Goal: Contribute content: Add original content to the website for others to see

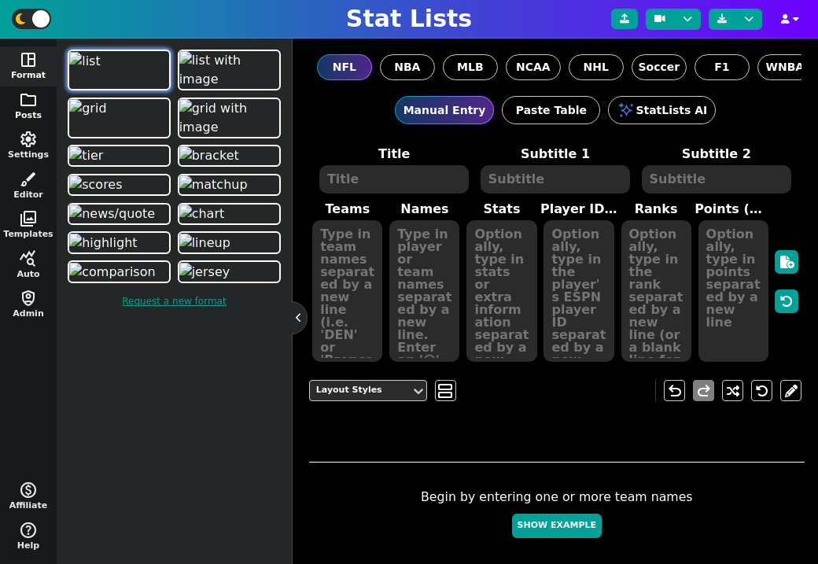
click at [22, 107] on span "folder" at bounding box center [28, 99] width 19 height 19
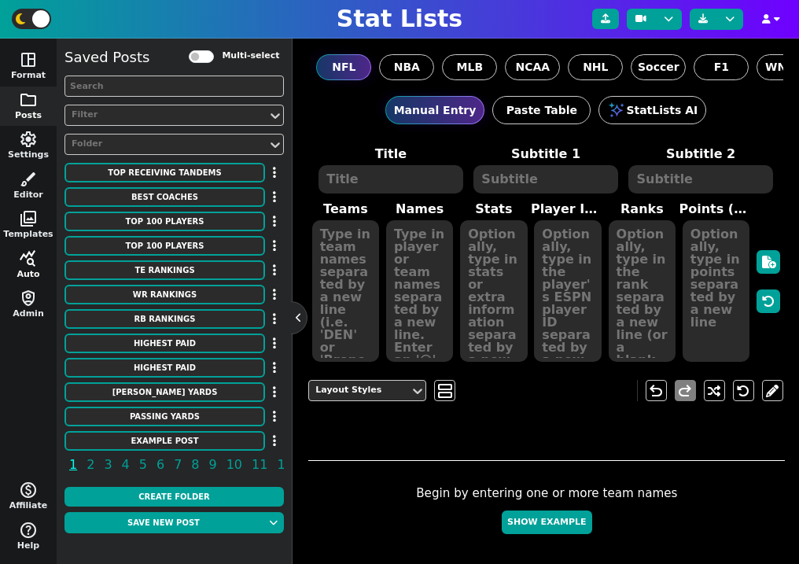
click at [31, 265] on span "query_stats" at bounding box center [28, 258] width 19 height 19
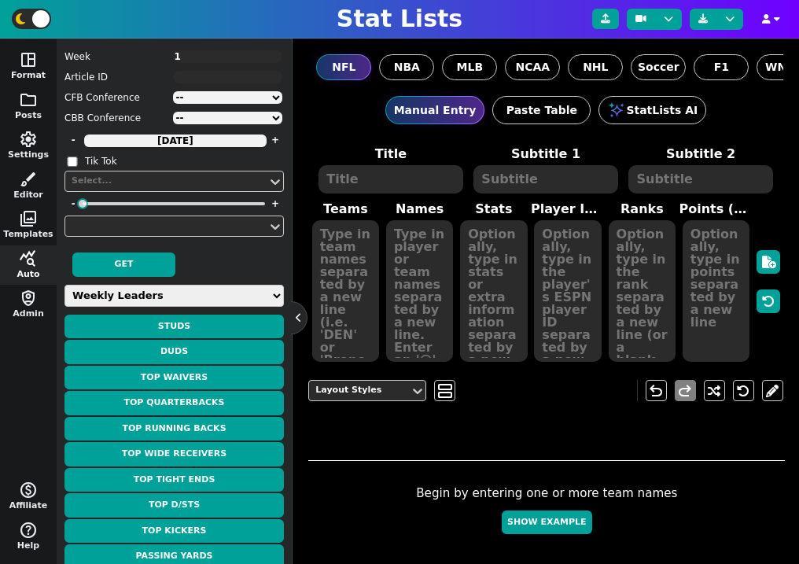
click at [166, 300] on select "Weekly Leaders Slate Leaders QB Stats RB Stats REC Stats IDP Stats Other Stats …" at bounding box center [173, 296] width 219 height 22
select select "surviveball"
click at [64, 285] on select "Weekly Leaders Slate Leaders QB Stats RB Stats REC Stats IDP Stats Other Stats …" at bounding box center [173, 296] width 219 height 22
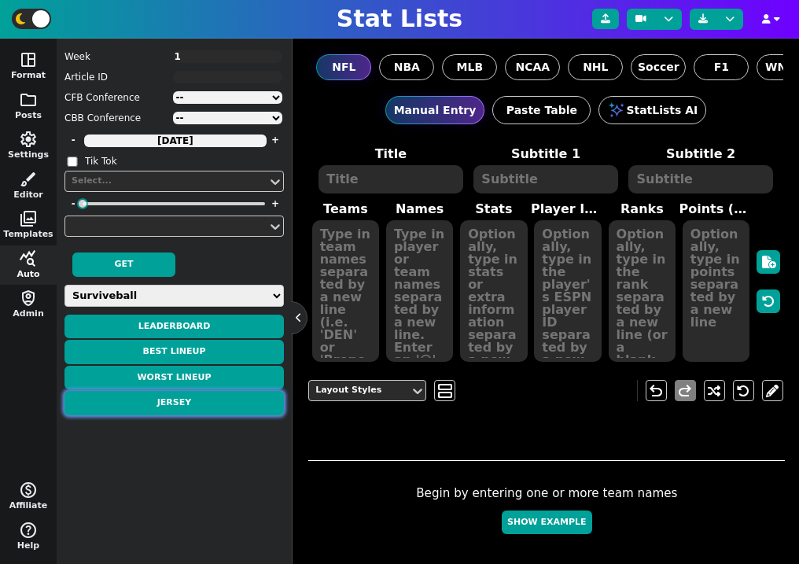
click at [196, 412] on button "Jersey" at bounding box center [173, 403] width 219 height 24
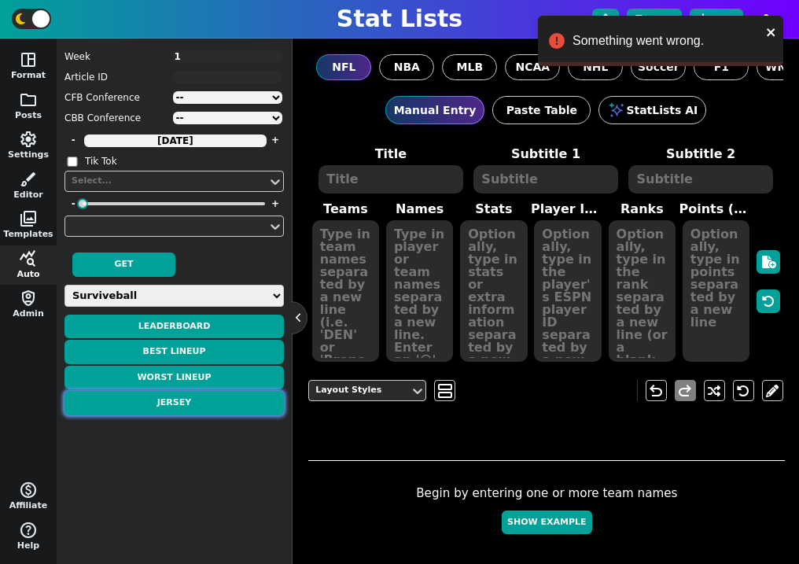
click at [178, 406] on button "Jersey" at bounding box center [173, 403] width 219 height 24
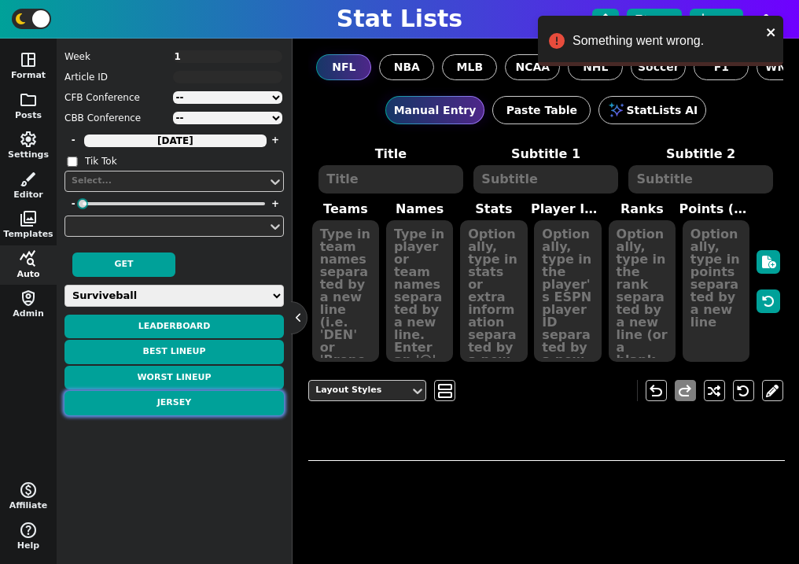
type textarea "JERSEY"
type textarea "Week 1"
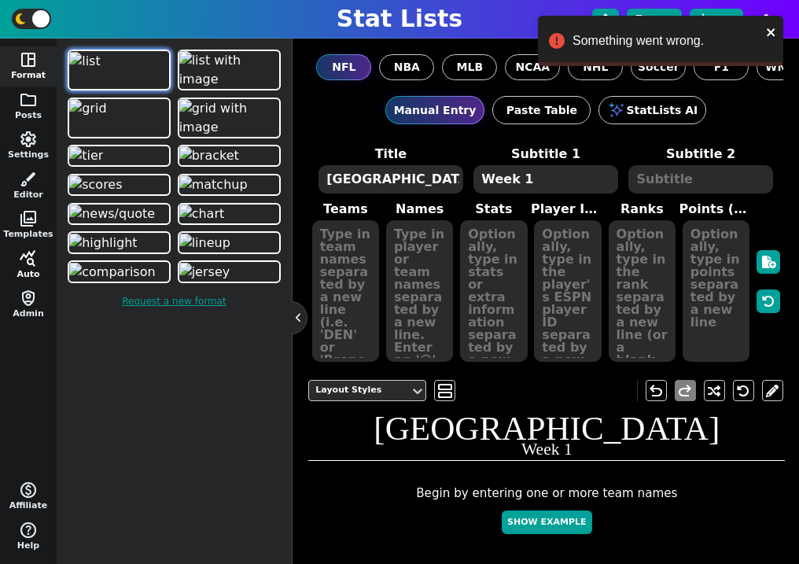
click at [31, 264] on span "query_stats" at bounding box center [28, 258] width 19 height 19
select select "surviveball"
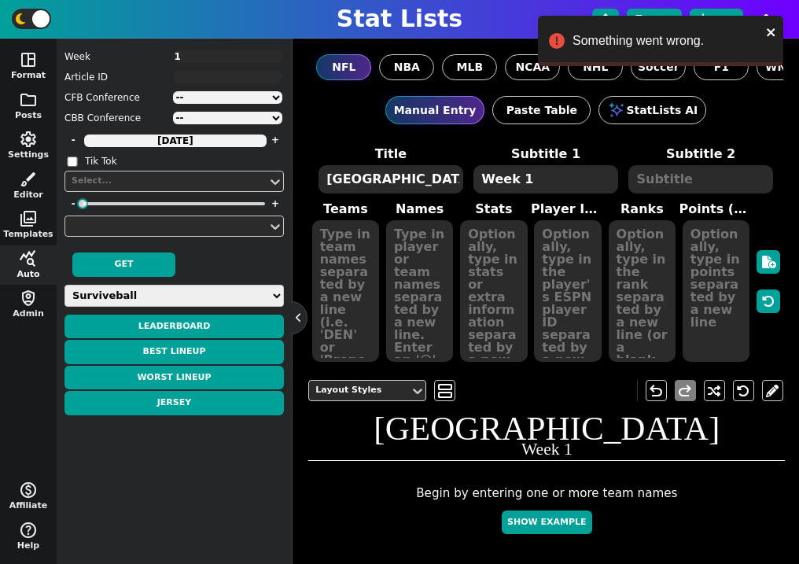
click at [166, 299] on select "Weekly Leaders Slate Leaders QB Stats RB Stats REC Stats IDP Stats Other Stats …" at bounding box center [173, 296] width 219 height 22
click at [64, 285] on select "Weekly Leaders Slate Leaders QB Stats RB Stats REC Stats IDP Stats Other Stats …" at bounding box center [173, 296] width 219 height 22
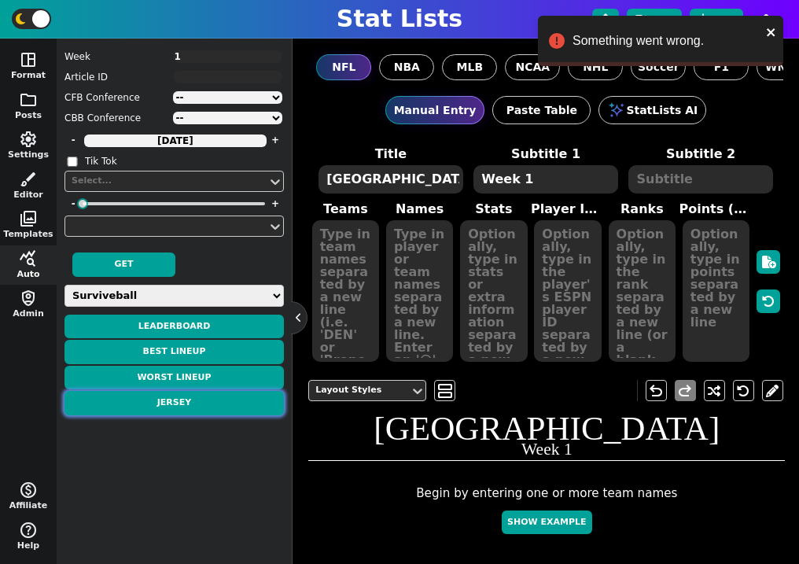
click at [187, 406] on button "Jersey" at bounding box center [173, 403] width 219 height 24
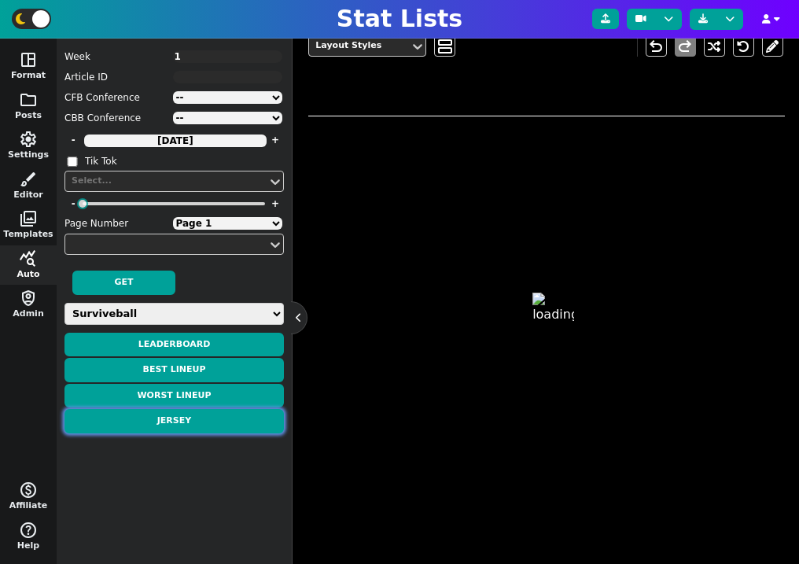
scroll to position [348, 0]
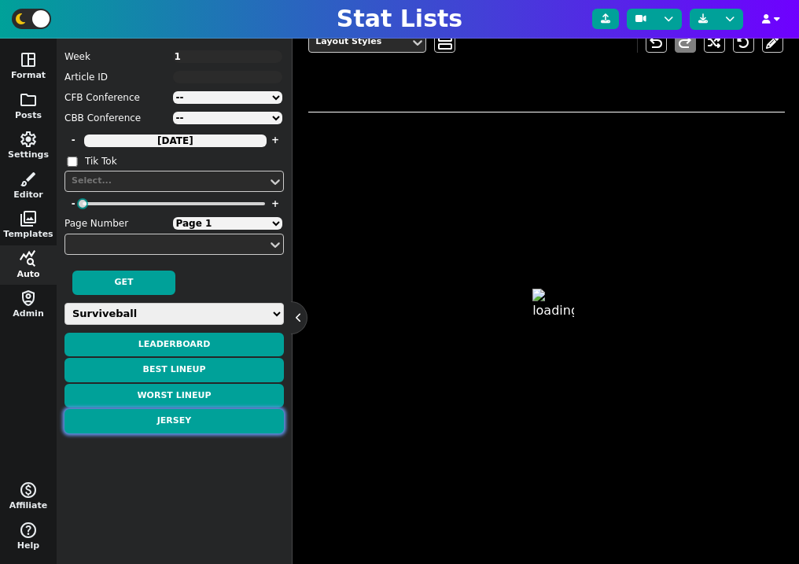
click at [224, 416] on button "Jersey" at bounding box center [173, 421] width 219 height 24
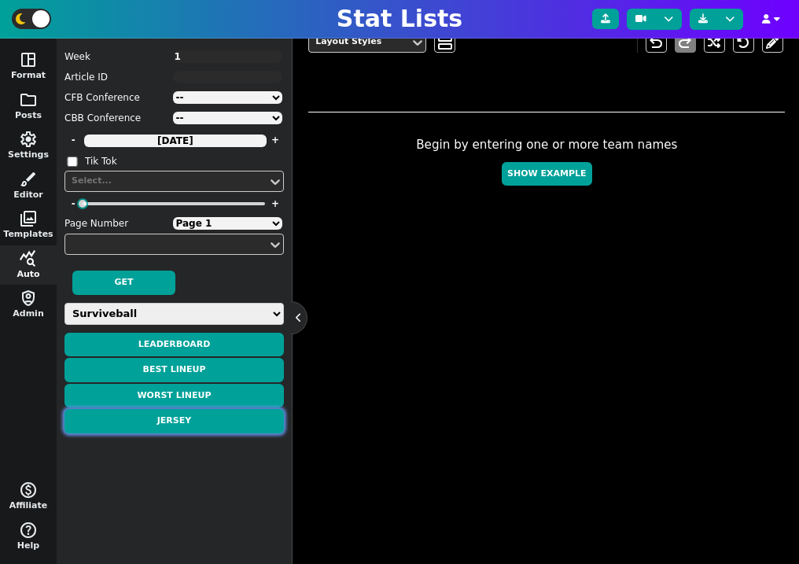
click at [215, 421] on button "Jersey" at bounding box center [173, 421] width 219 height 24
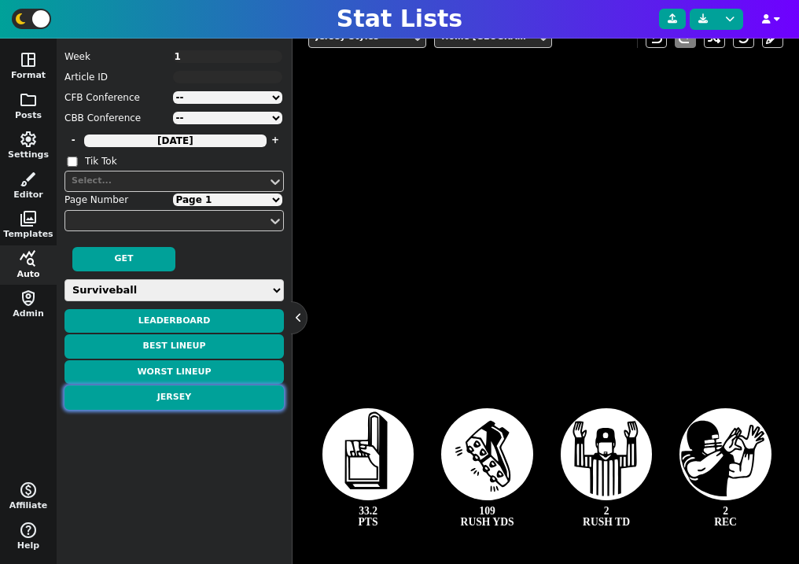
scroll to position [316, 0]
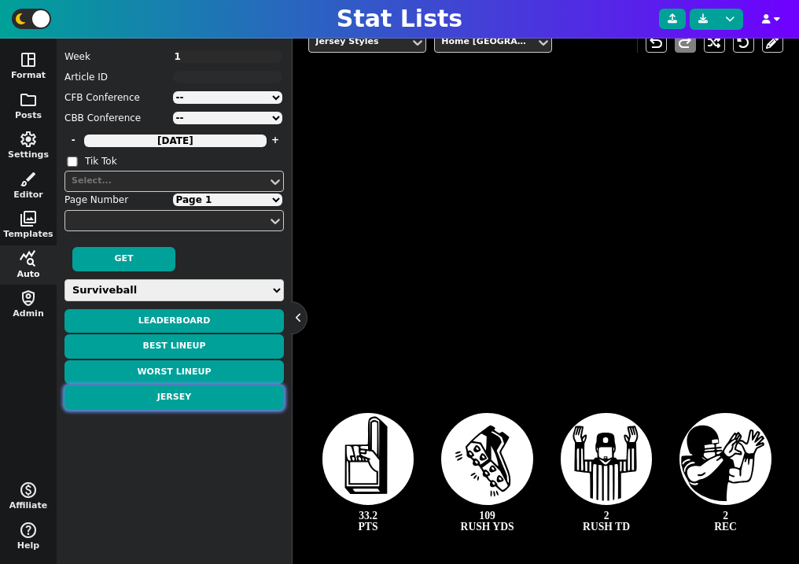
type textarea "[PERSON_NAME]"
type textarea "26"
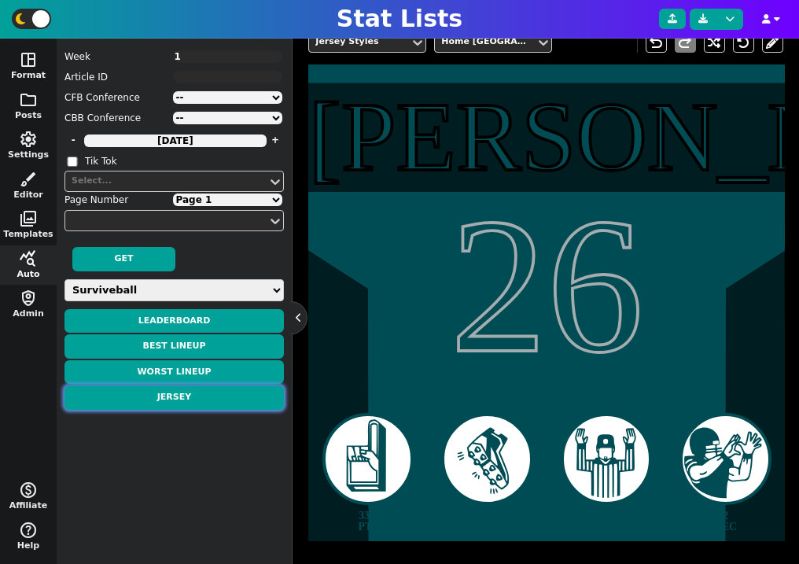
scroll to position [321, 0]
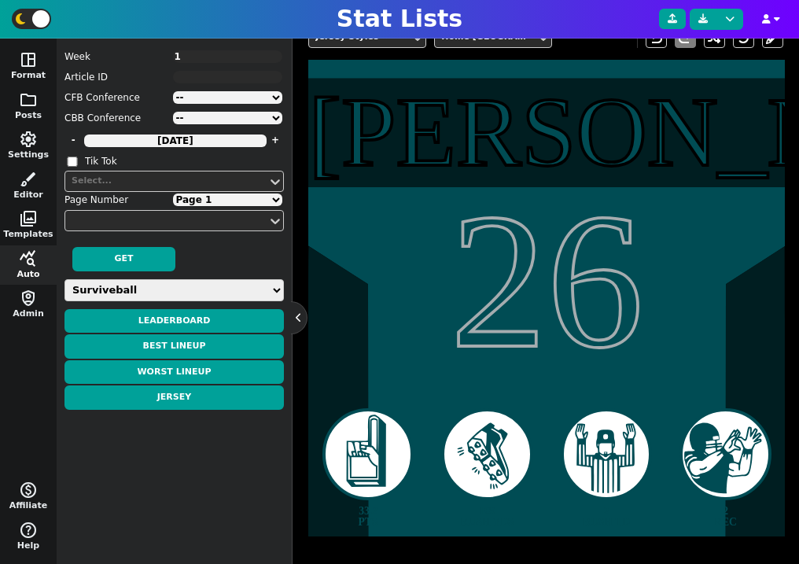
click at [368, 507] on span "33.2 PTS" at bounding box center [369, 516] width 20 height 21
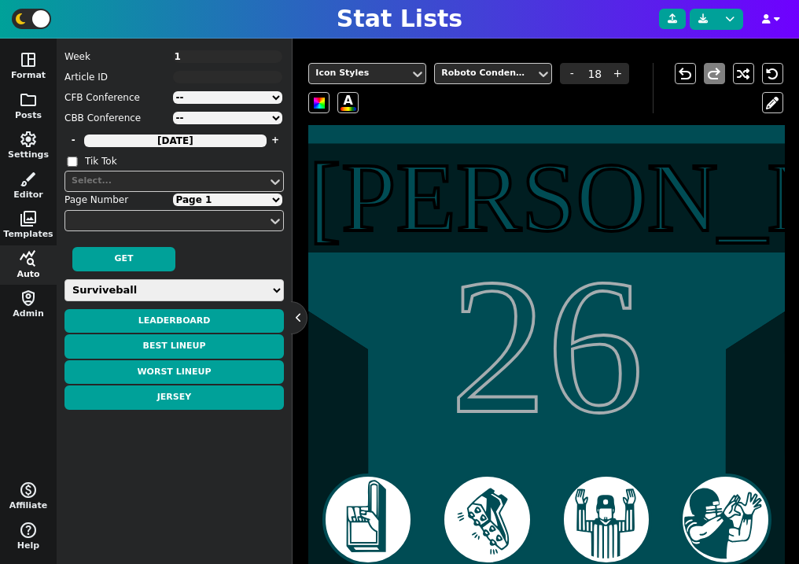
scroll to position [243, 0]
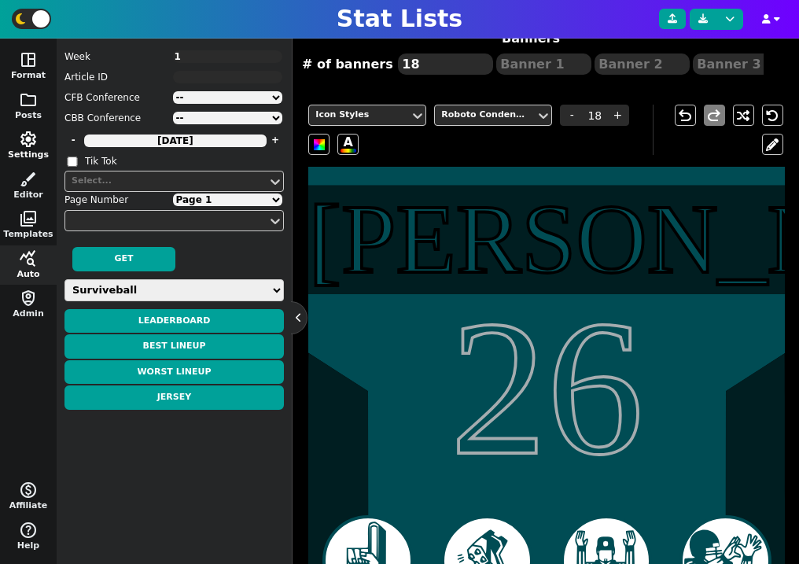
click at [34, 145] on span "settings" at bounding box center [28, 139] width 19 height 19
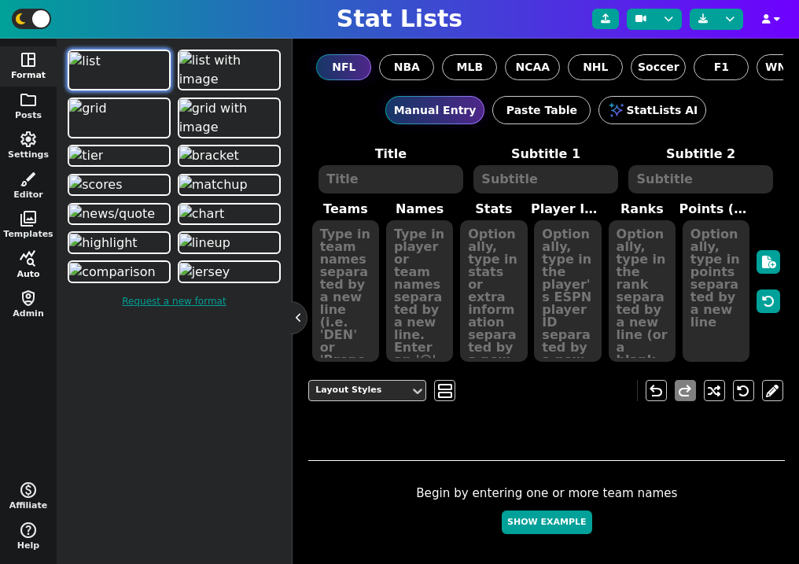
click at [28, 249] on span "query_stats" at bounding box center [28, 258] width 19 height 19
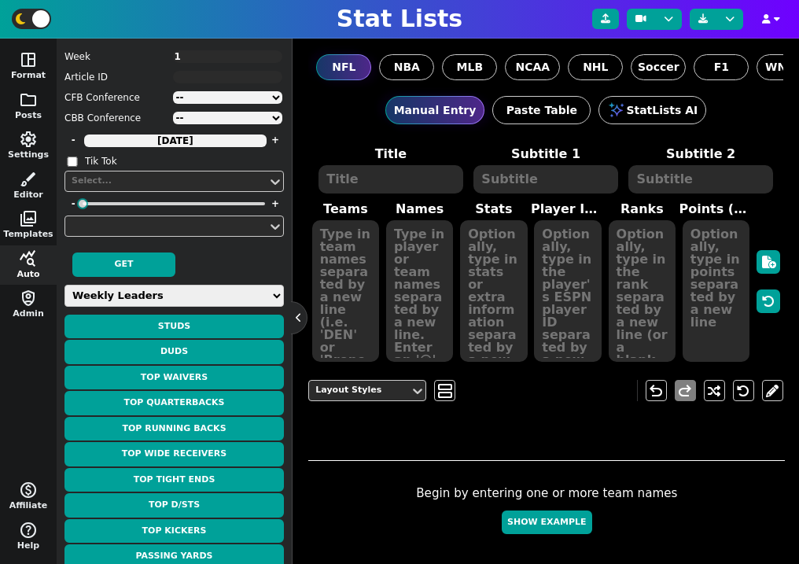
click at [153, 296] on select "Weekly Leaders Slate Leaders QB Stats RB Stats REC Stats IDP Stats Other Stats …" at bounding box center [173, 296] width 219 height 22
select select "surviveball"
click at [64, 285] on select "Weekly Leaders Slate Leaders QB Stats RB Stats REC Stats IDP Stats Other Stats …" at bounding box center [173, 296] width 219 height 22
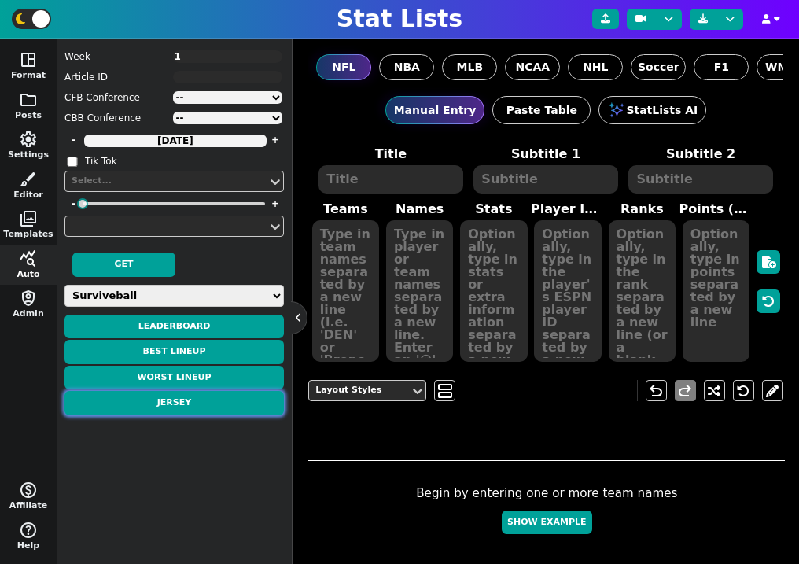
click at [179, 398] on button "Jersey" at bounding box center [173, 403] width 219 height 24
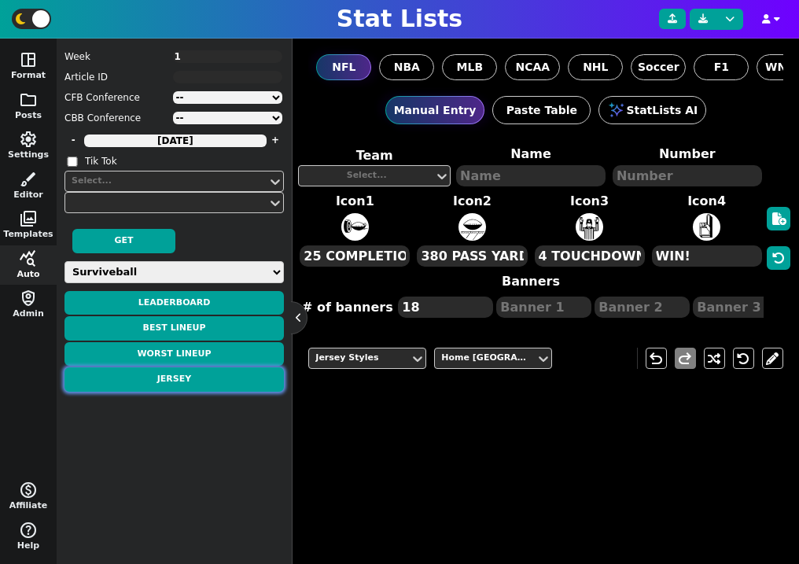
type textarea "[PERSON_NAME]"
type textarea "26"
type textarea "33.2 PTS"
type textarea "109 RUSH YDS"
type textarea "2 RUSH TD"
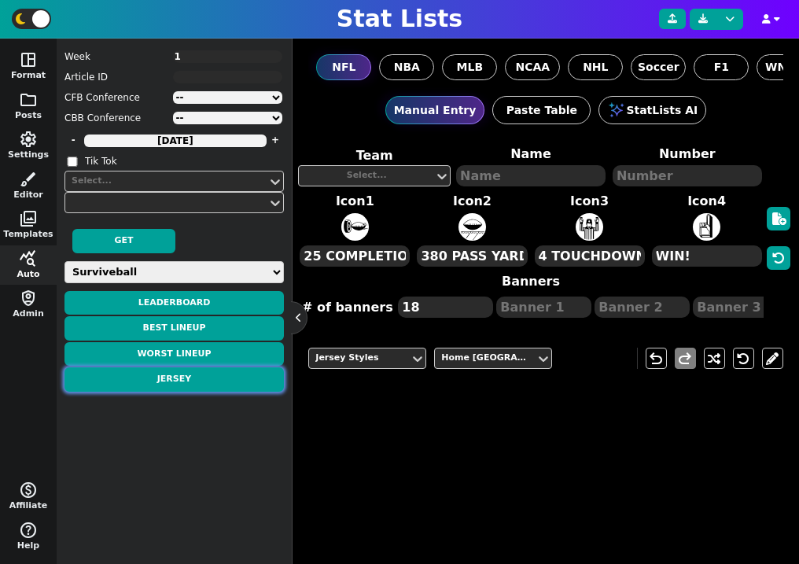
type textarea "2 REC"
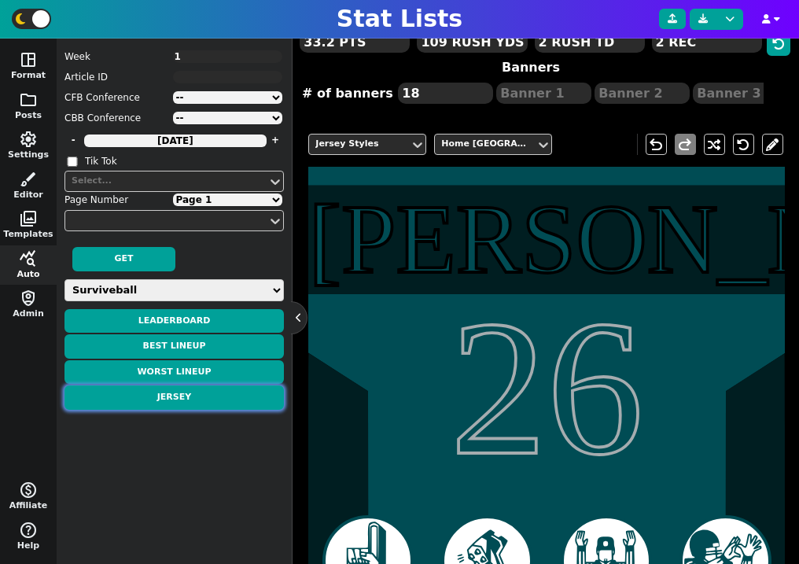
scroll to position [321, 0]
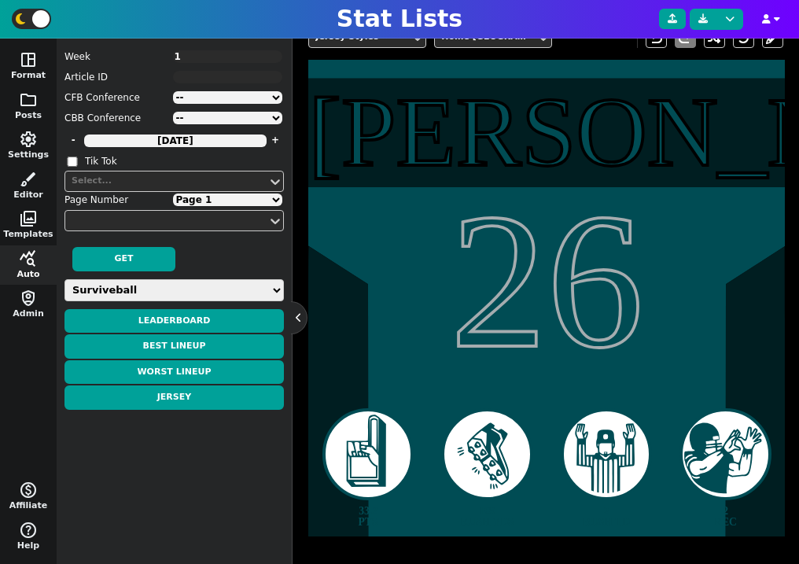
click at [576, 120] on div "[PERSON_NAME]" at bounding box center [546, 132] width 476 height 98
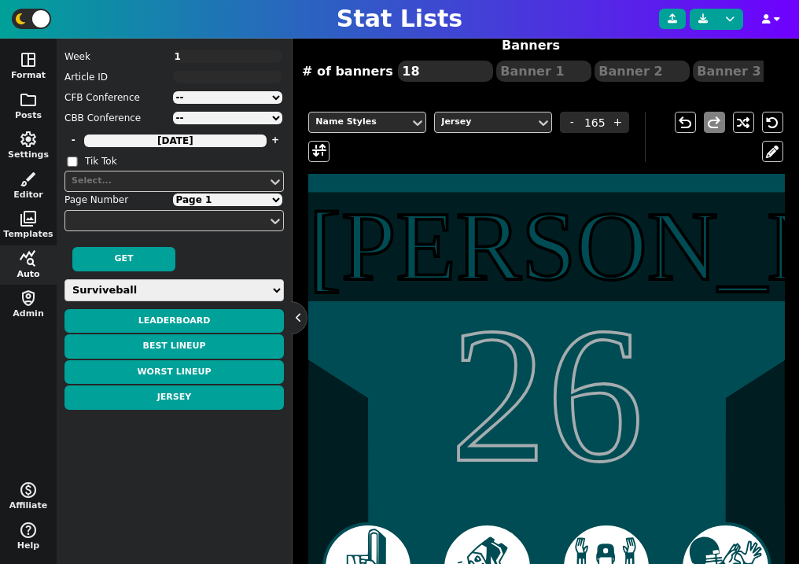
scroll to position [259, 0]
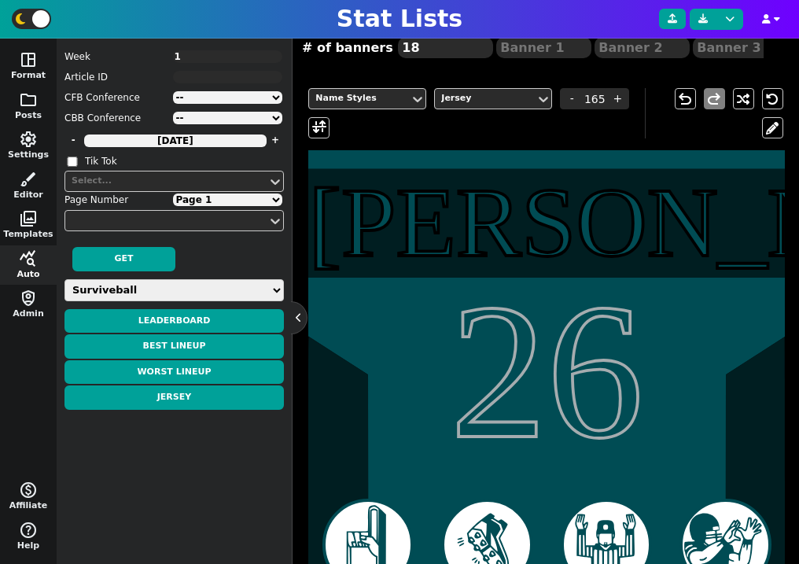
click at [510, 227] on div "[PERSON_NAME]" at bounding box center [546, 223] width 476 height 98
click at [538, 348] on div "26" at bounding box center [546, 370] width 476 height 193
type input "325"
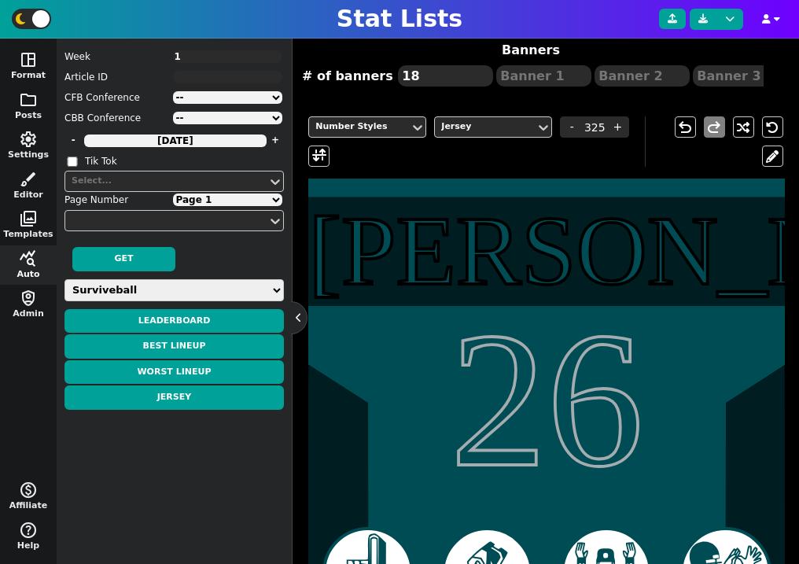
scroll to position [185, 0]
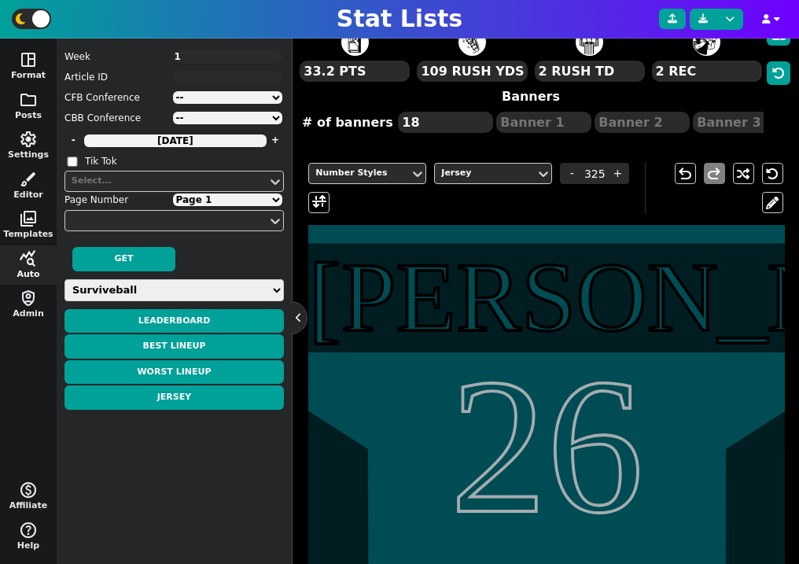
click at [187, 62] on textarea "1" at bounding box center [228, 56] width 110 height 13
type textarea "2"
click at [197, 393] on button "Jersey" at bounding box center [173, 397] width 219 height 24
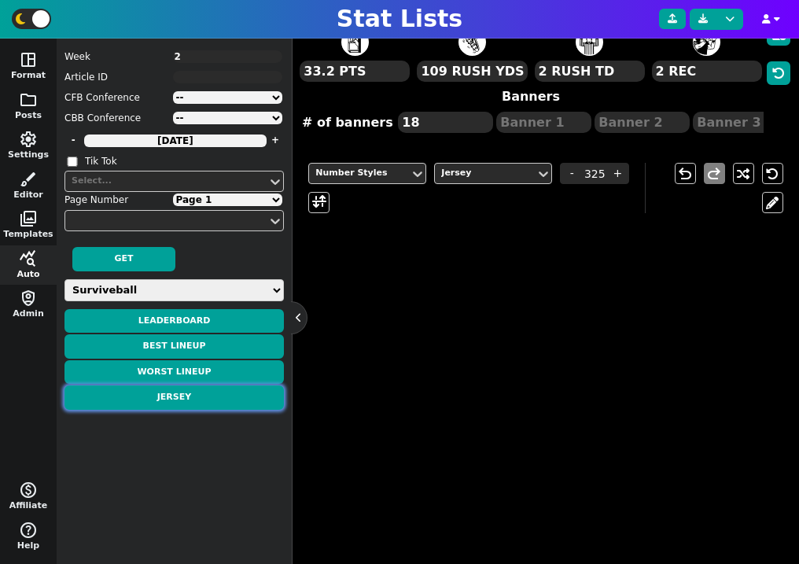
type textarea "[PERSON_NAME]"
type textarea "41"
type textarea "44.0 PTS"
type textarea "WIN!"
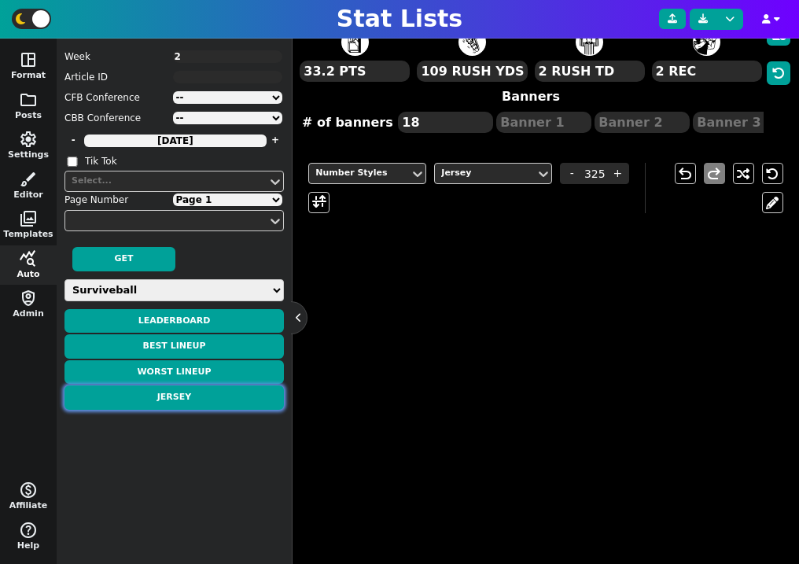
type textarea "WIN!"
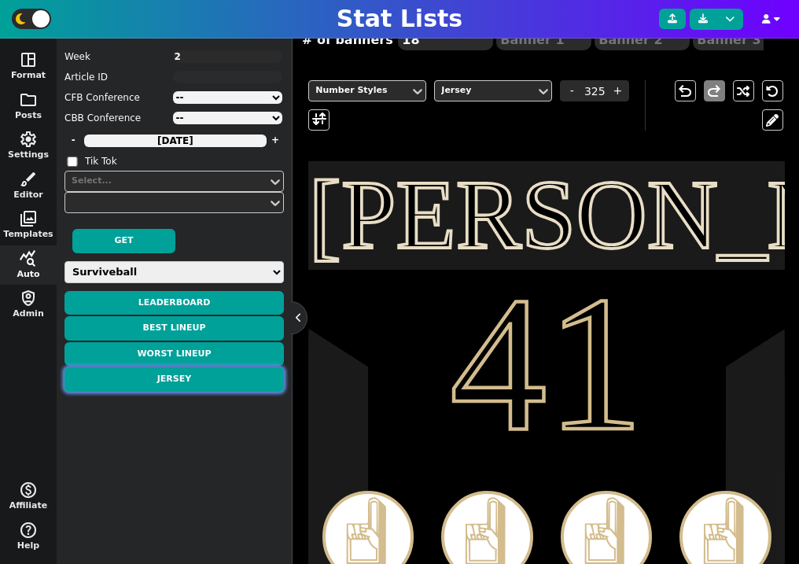
scroll to position [267, 0]
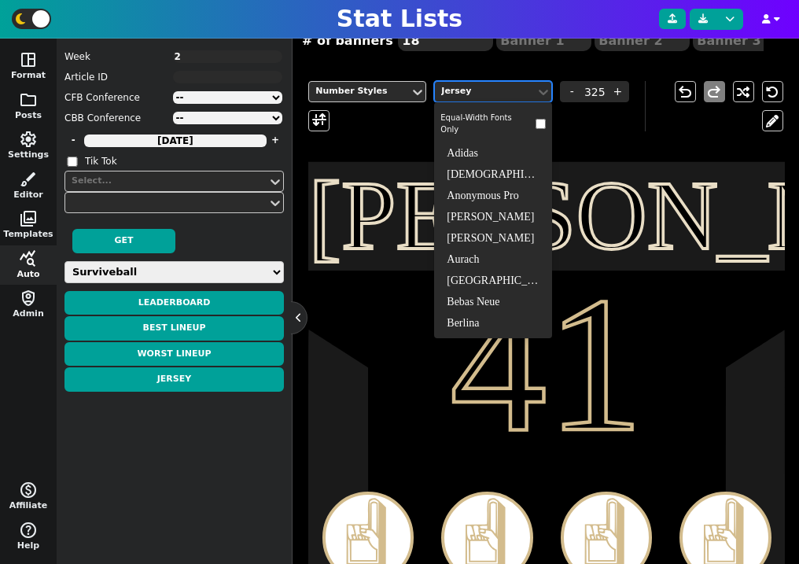
click at [461, 89] on div "Jersey" at bounding box center [485, 91] width 88 height 13
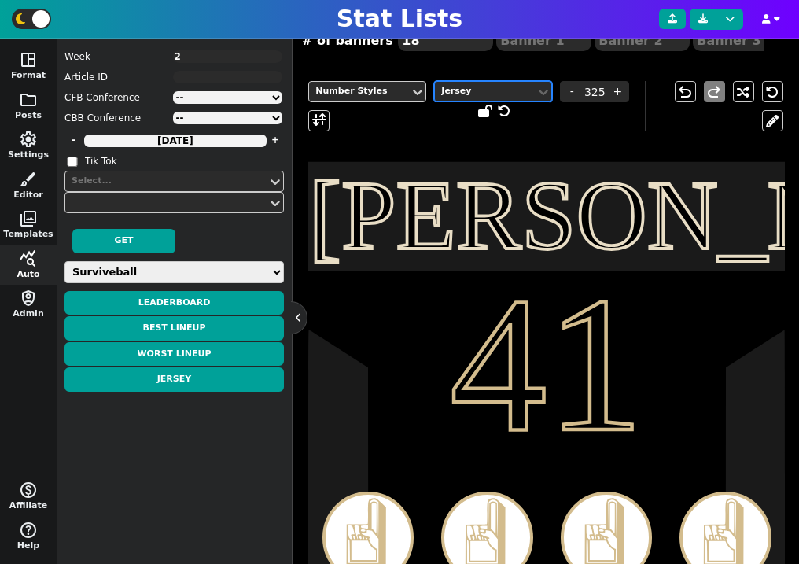
click at [461, 89] on div "Jersey" at bounding box center [485, 91] width 88 height 13
click at [380, 88] on div "Number Styles" at bounding box center [359, 91] width 88 height 13
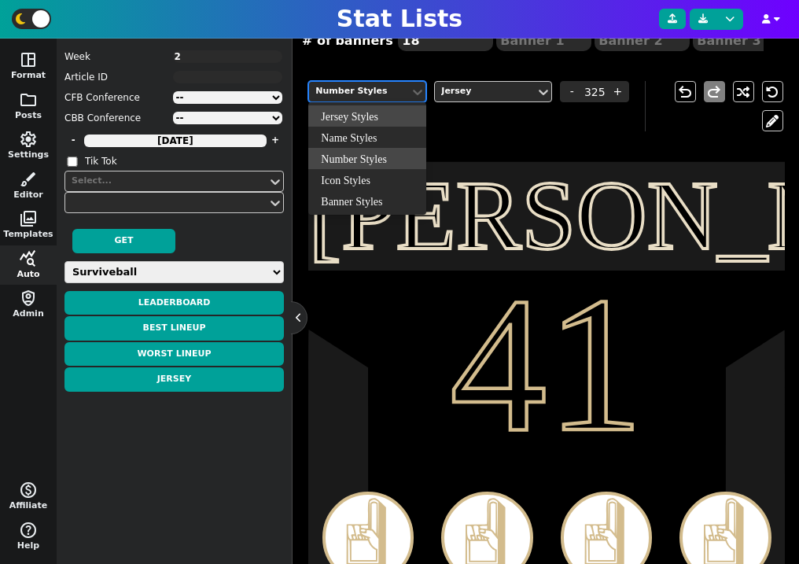
click at [378, 138] on div "Name Styles" at bounding box center [367, 137] width 118 height 21
type input "165"
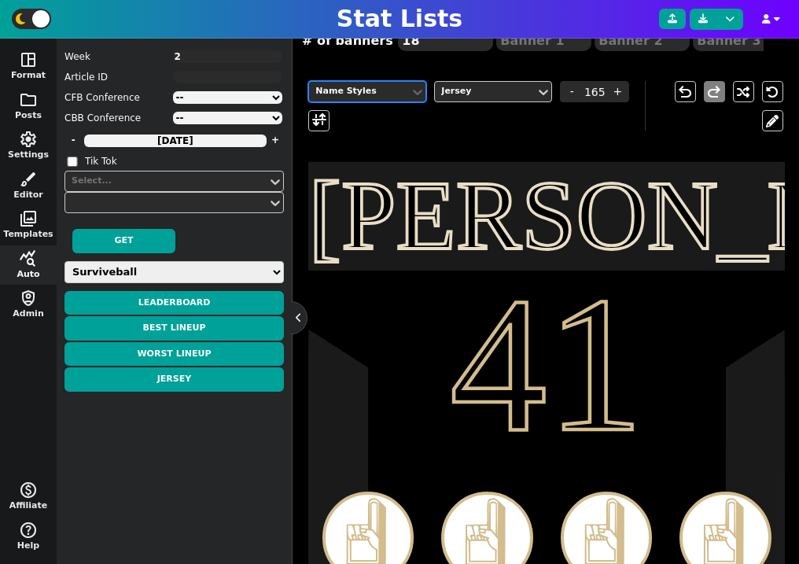
click at [403, 96] on div "Name Styles" at bounding box center [359, 91] width 101 height 21
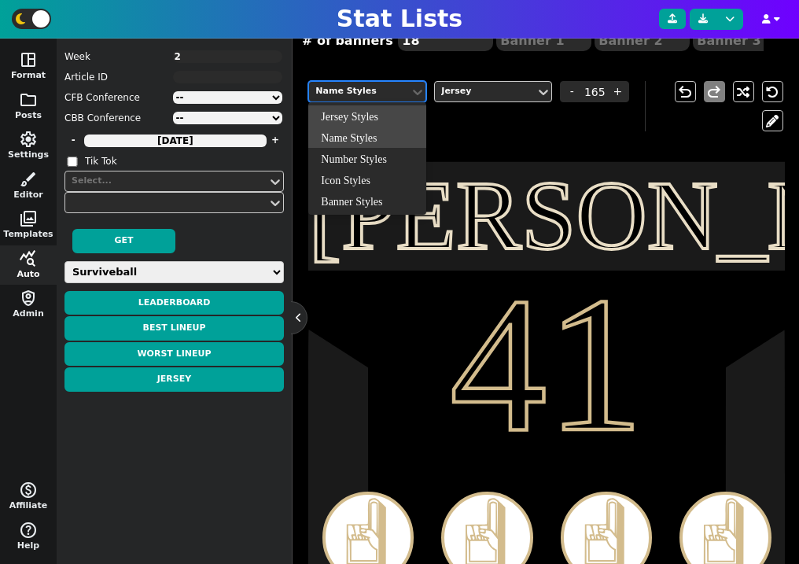
click at [401, 115] on div "Jersey Styles" at bounding box center [367, 115] width 118 height 21
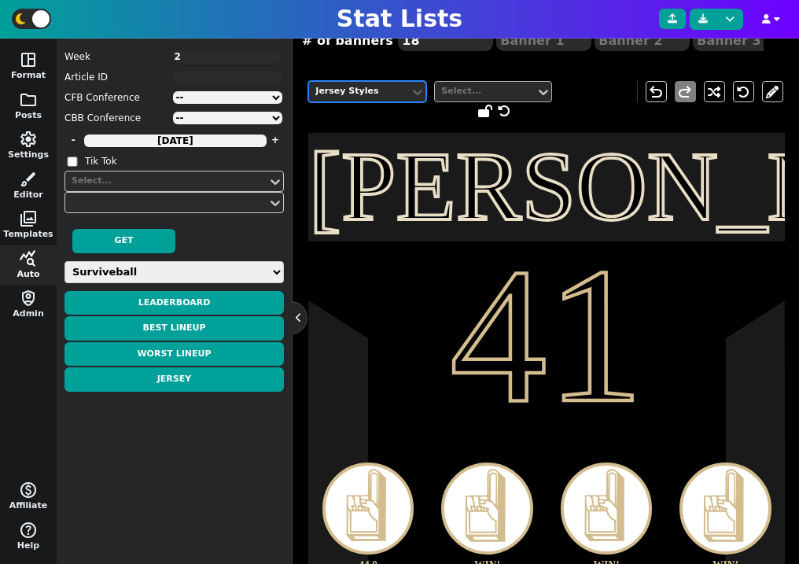
click at [484, 96] on div "Select..." at bounding box center [485, 91] width 88 height 13
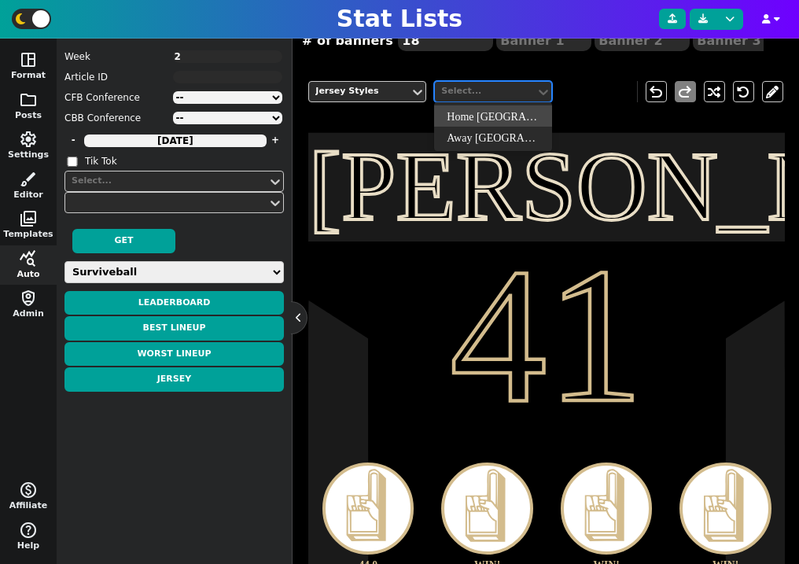
click at [487, 116] on div "Home [GEOGRAPHIC_DATA]" at bounding box center [493, 115] width 118 height 21
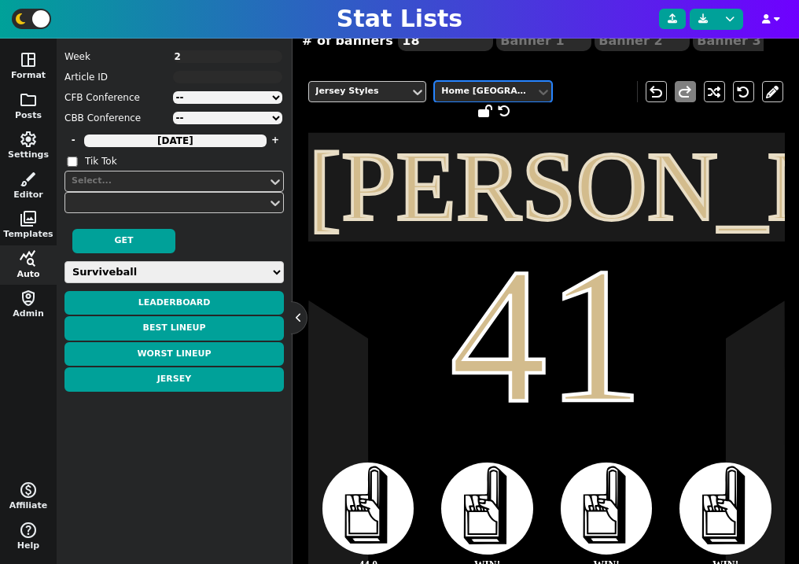
click at [513, 97] on div "Home [GEOGRAPHIC_DATA]" at bounding box center [485, 91] width 88 height 13
click at [507, 136] on div "Away [GEOGRAPHIC_DATA]" at bounding box center [493, 137] width 118 height 21
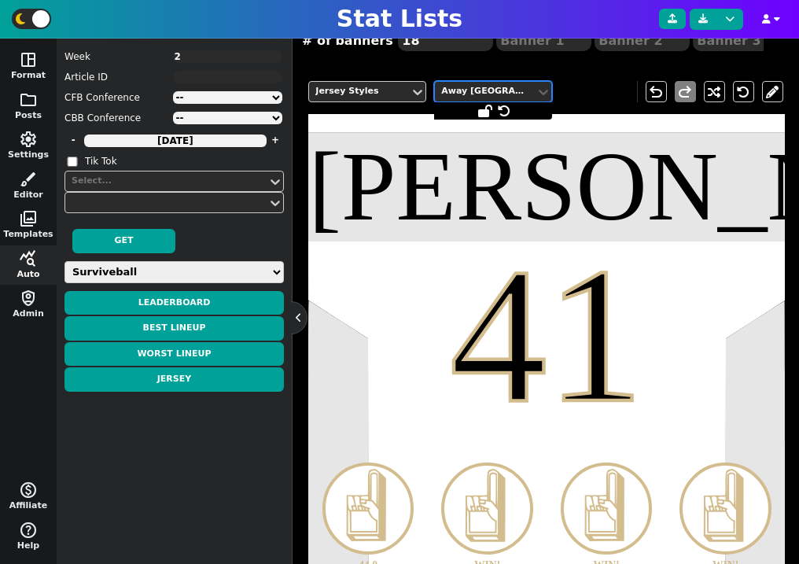
click at [516, 96] on div "Away [GEOGRAPHIC_DATA]" at bounding box center [485, 91] width 88 height 13
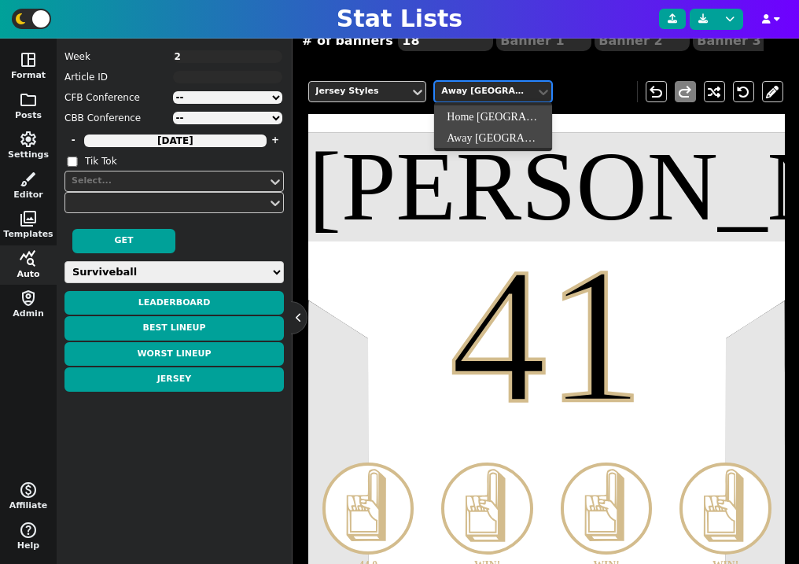
click at [510, 112] on div "Home [GEOGRAPHIC_DATA]" at bounding box center [493, 115] width 118 height 21
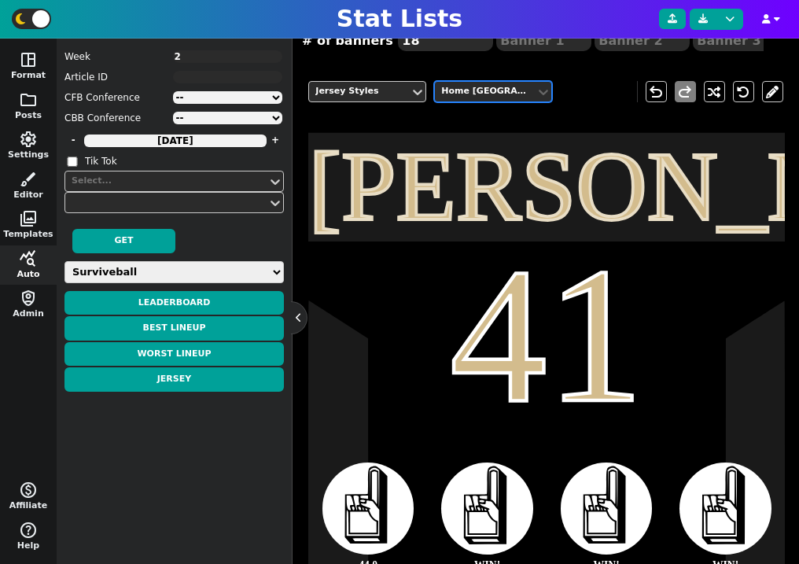
scroll to position [321, 0]
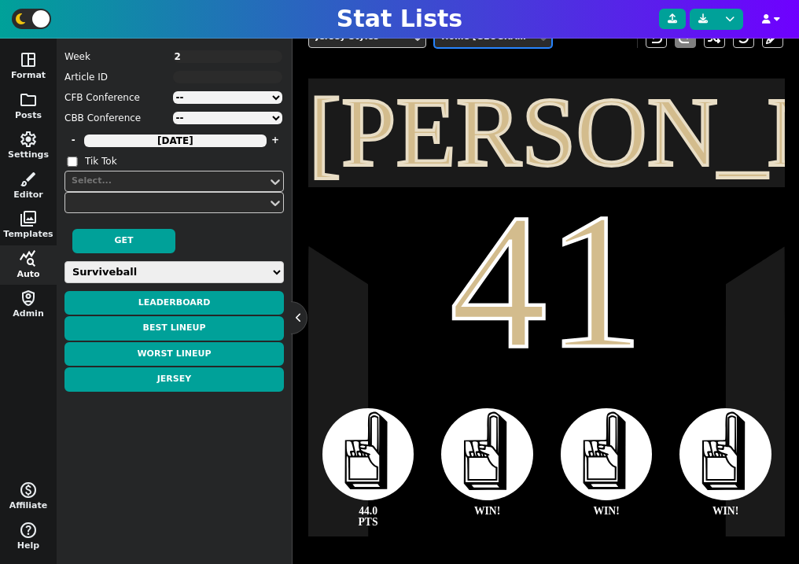
click at [634, 282] on div "41" at bounding box center [546, 280] width 476 height 193
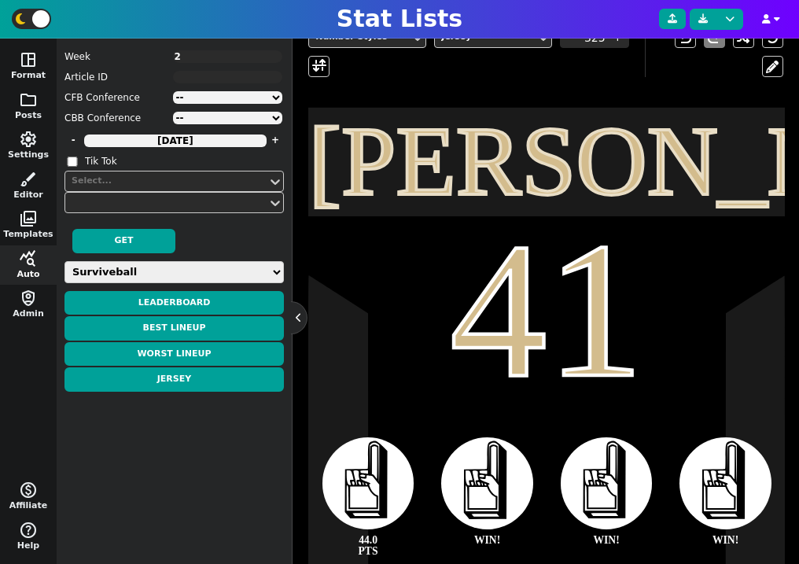
scroll to position [350, 0]
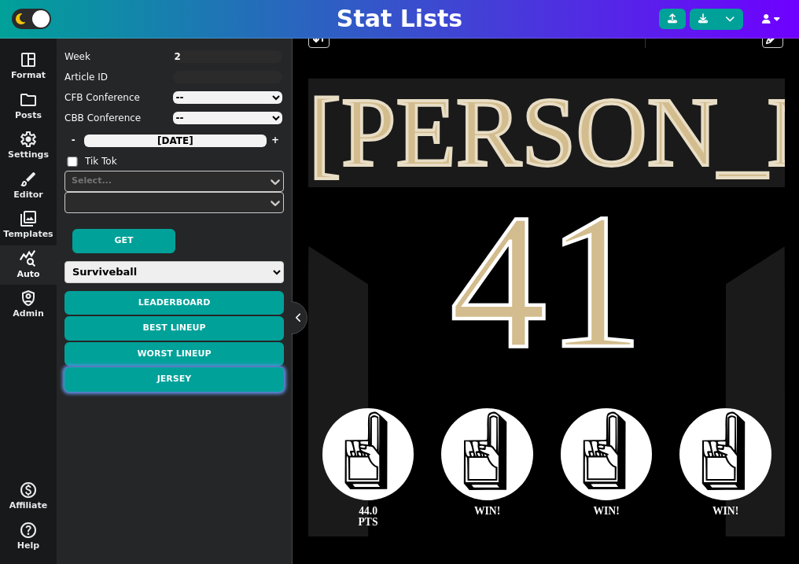
click at [199, 382] on button "Jersey" at bounding box center [173, 379] width 219 height 24
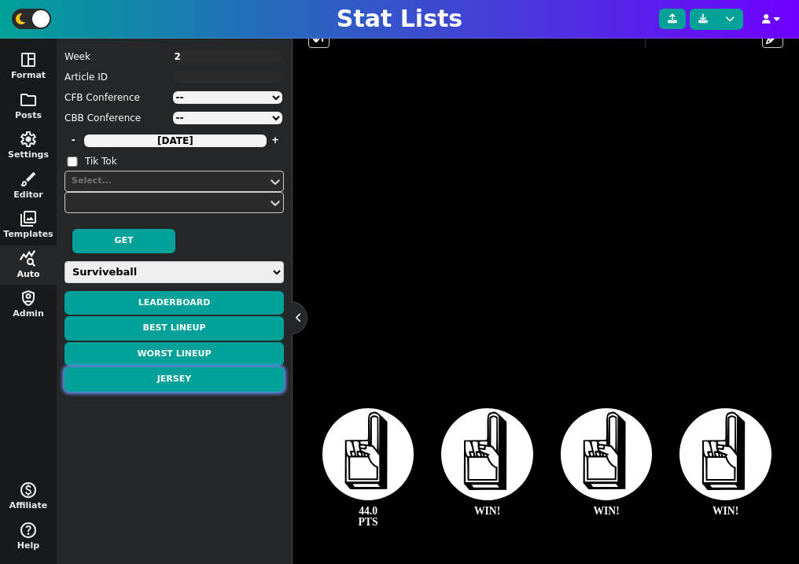
type textarea "[PERSON_NAME]"
type textarea "41"
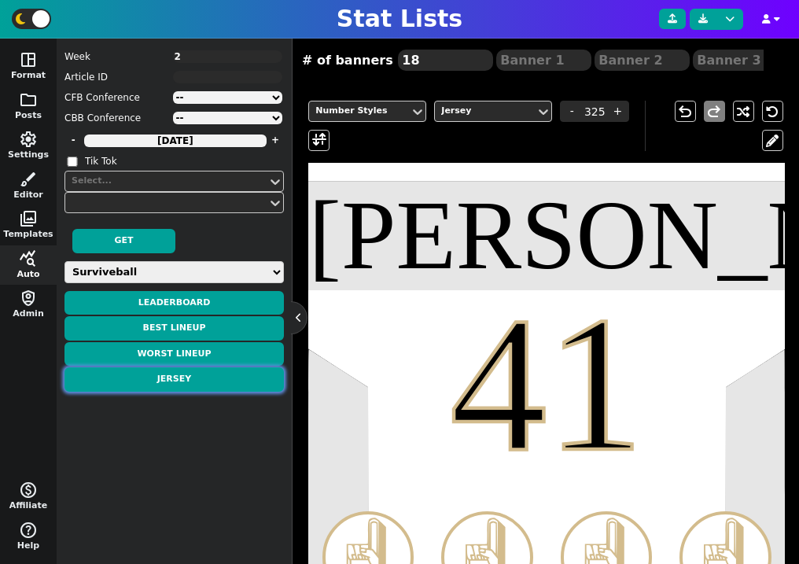
scroll to position [202, 0]
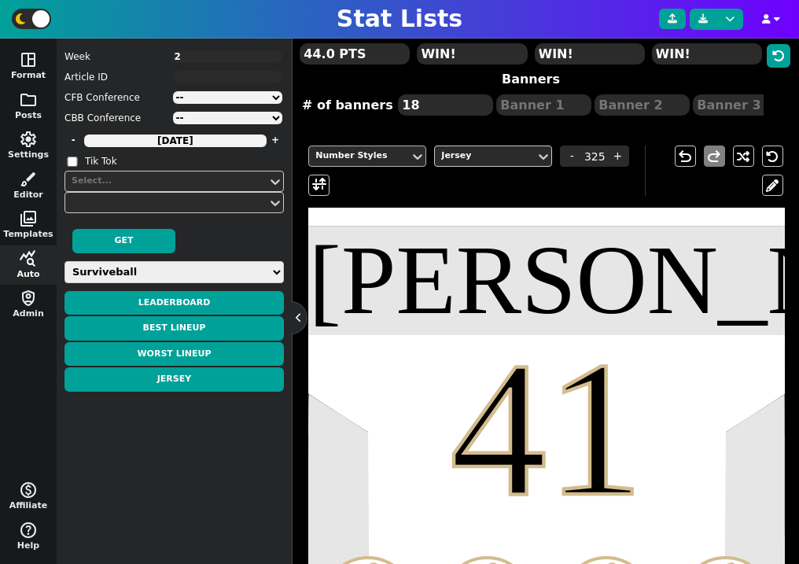
click at [381, 153] on div "Number Styles" at bounding box center [359, 155] width 88 height 13
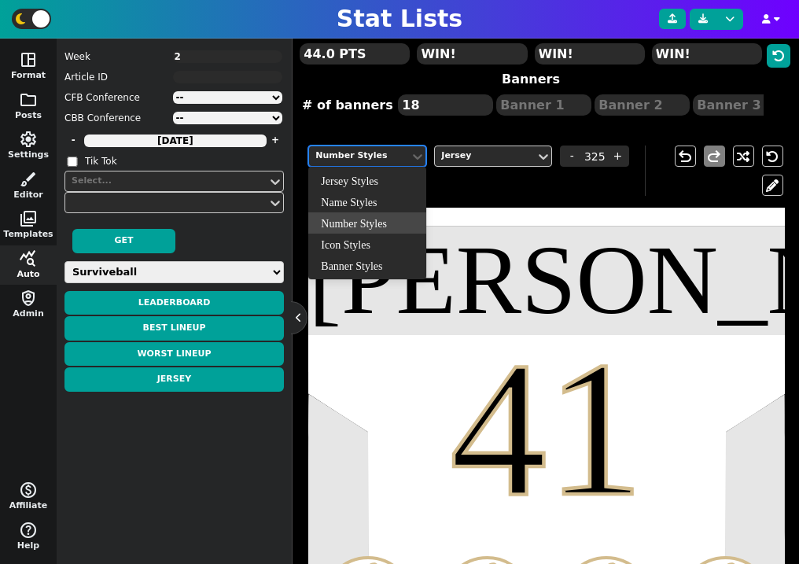
click at [377, 175] on div "Jersey Styles" at bounding box center [367, 180] width 118 height 21
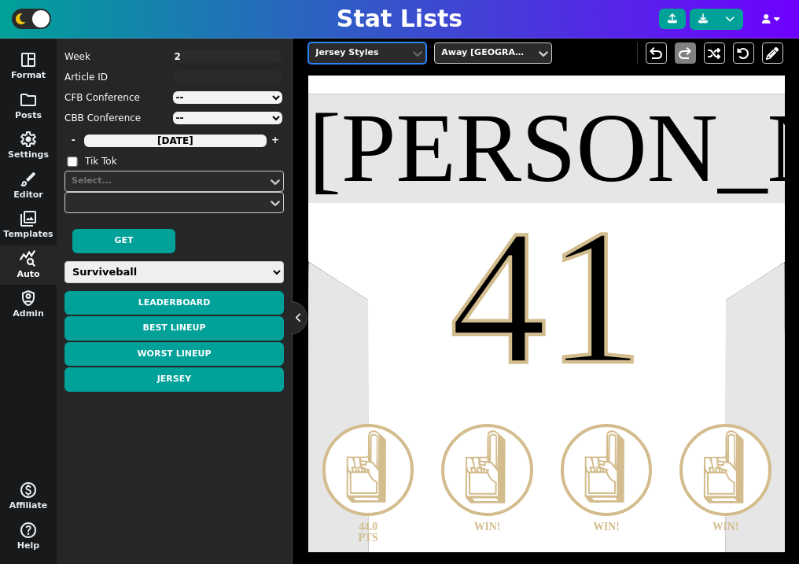
scroll to position [315, 0]
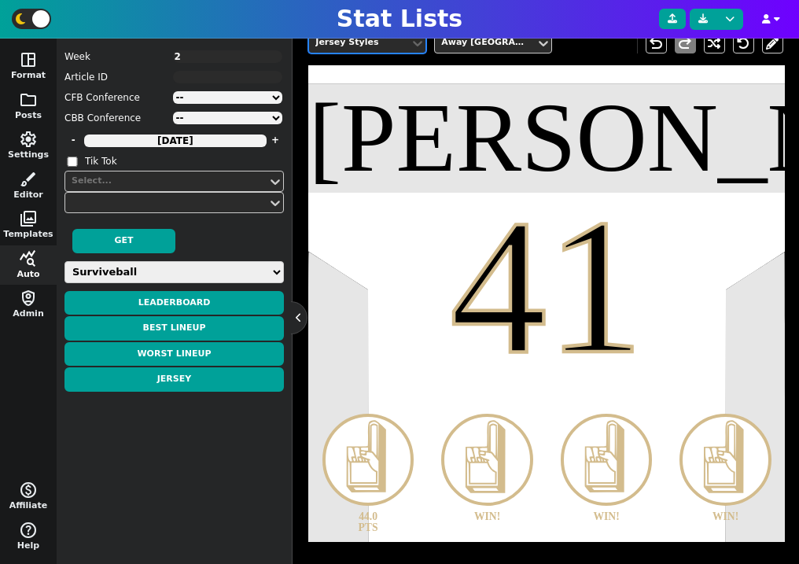
click at [194, 54] on textarea "2" at bounding box center [228, 56] width 110 height 13
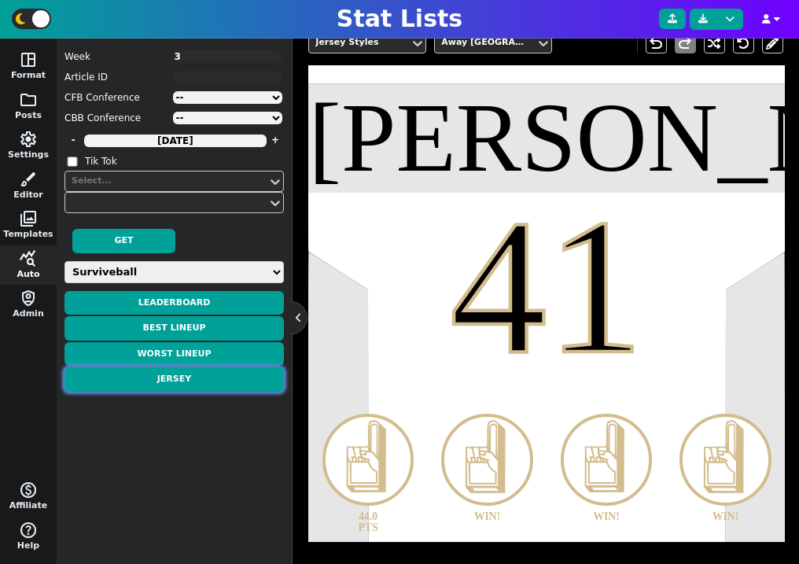
type textarea "3"
click at [183, 382] on button "Jersey" at bounding box center [173, 379] width 219 height 24
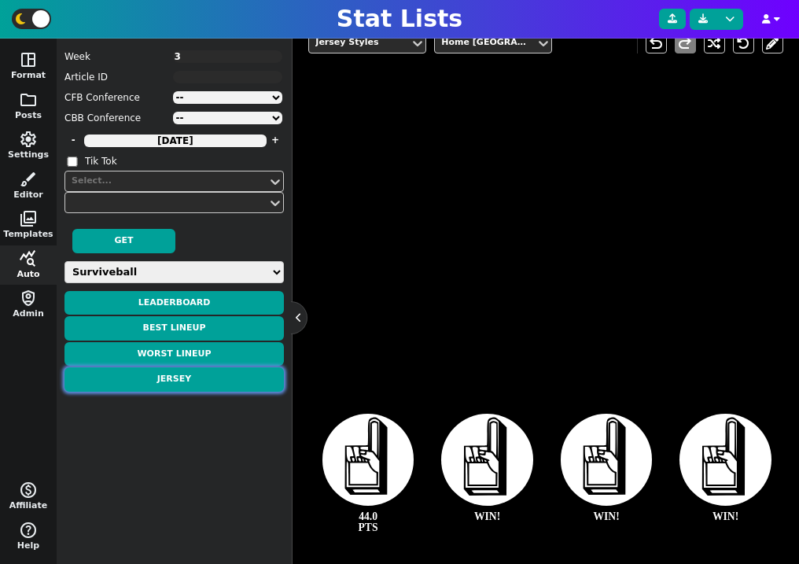
type textarea "[PERSON_NAME]"
type textarea "15"
type textarea "46.5 PTS"
type textarea "175 REC YDS"
type textarea "11 REC"
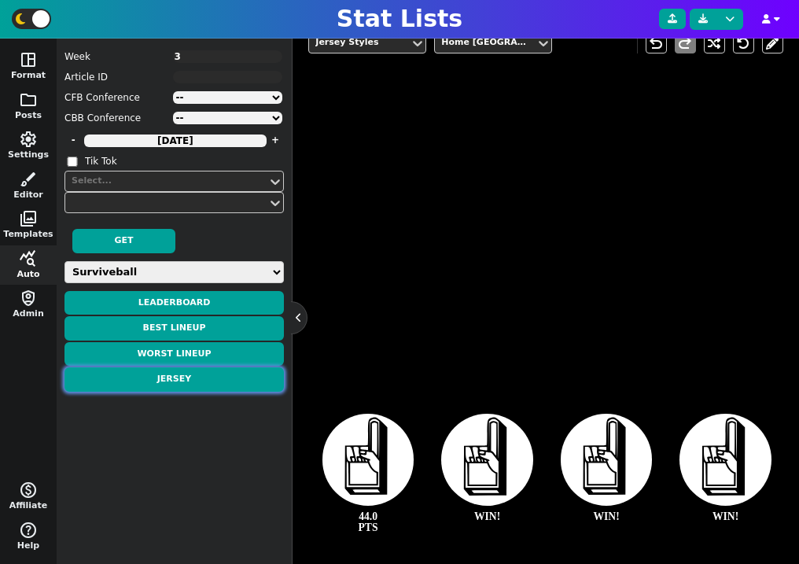
type textarea "3 REC TD"
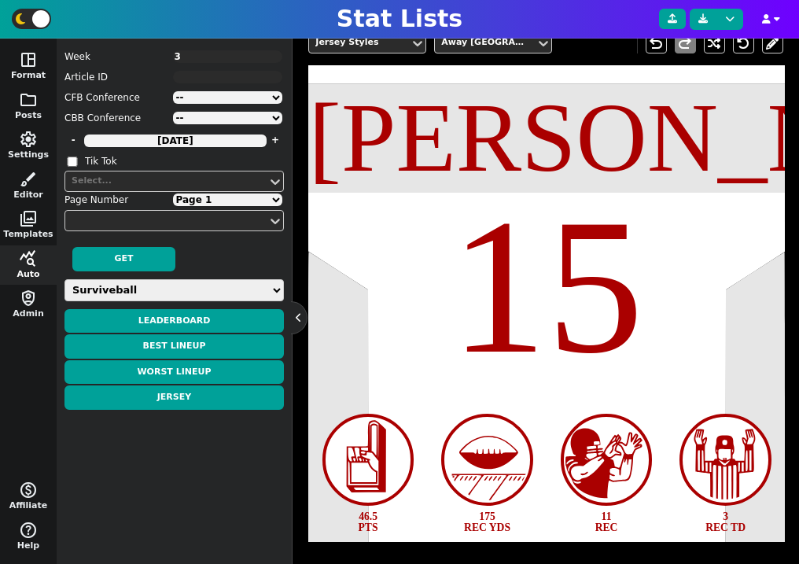
click at [228, 197] on select "Page 1 Page 2 Page 3 Page 4 Page 5" at bounding box center [228, 199] width 110 height 13
select select "2"
click at [173, 193] on select "Page 1 Page 2 Page 3 Page 4 Page 5" at bounding box center [228, 199] width 110 height 13
click at [191, 50] on textarea "3" at bounding box center [228, 56] width 110 height 13
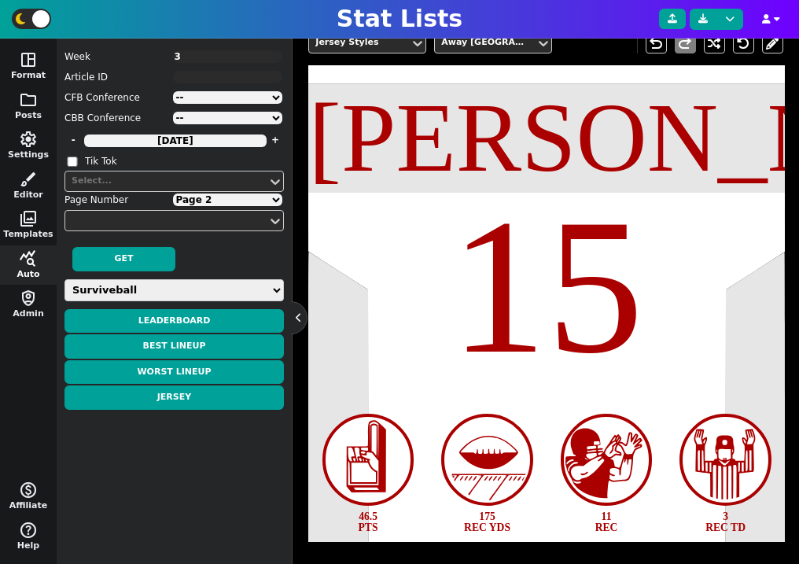
click at [191, 50] on textarea "3" at bounding box center [228, 56] width 110 height 13
type textarea "4"
click at [198, 403] on button "Jersey" at bounding box center [173, 397] width 219 height 24
select select "1"
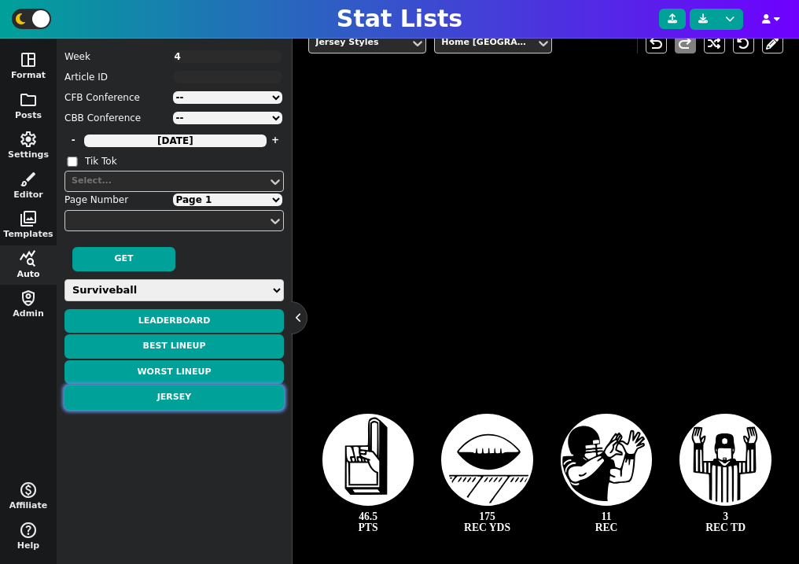
type textarea "[PERSON_NAME]"
type textarea "22"
type textarea "35.9 PTS"
type textarea "199 RUSH YDS"
type textarea "3 REC"
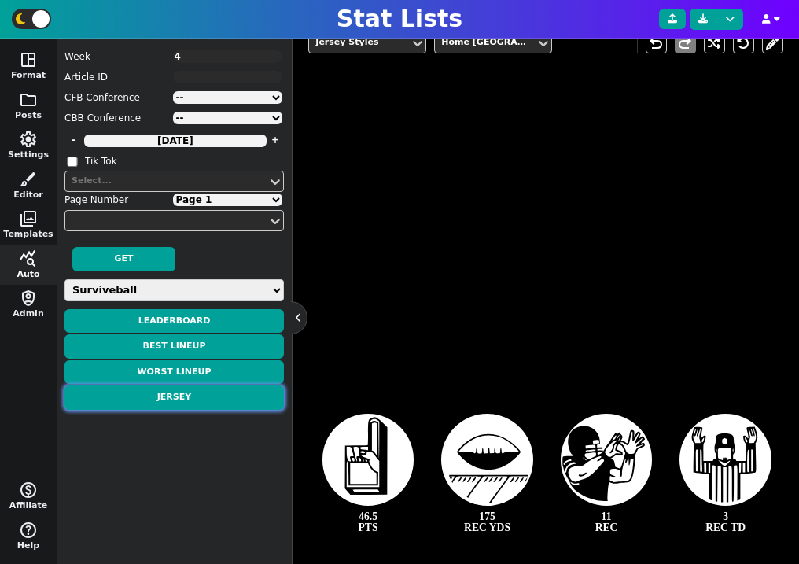
type textarea "10 REC YDS"
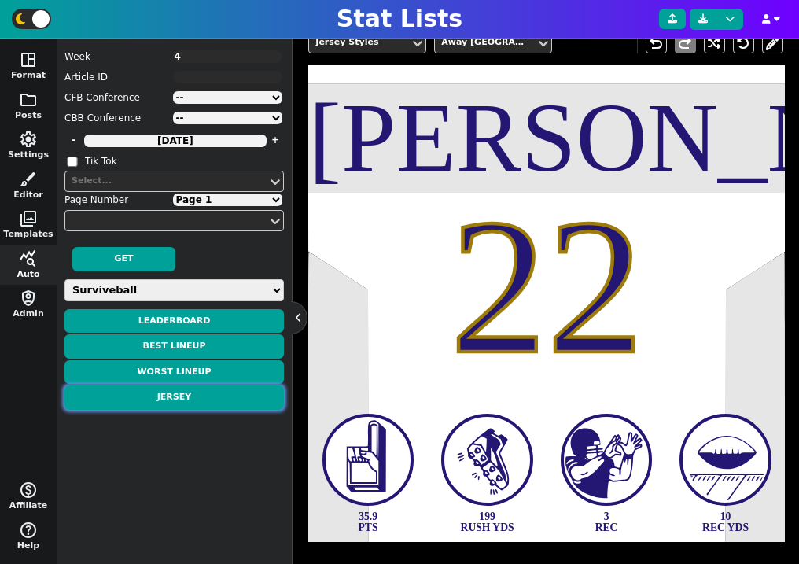
click at [199, 404] on button "Jersey" at bounding box center [173, 397] width 219 height 24
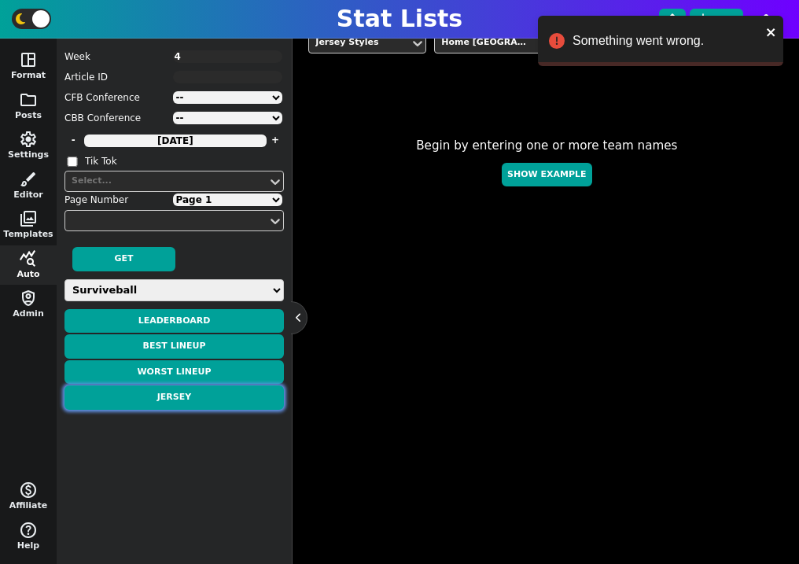
click at [200, 399] on button "Jersey" at bounding box center [173, 397] width 219 height 24
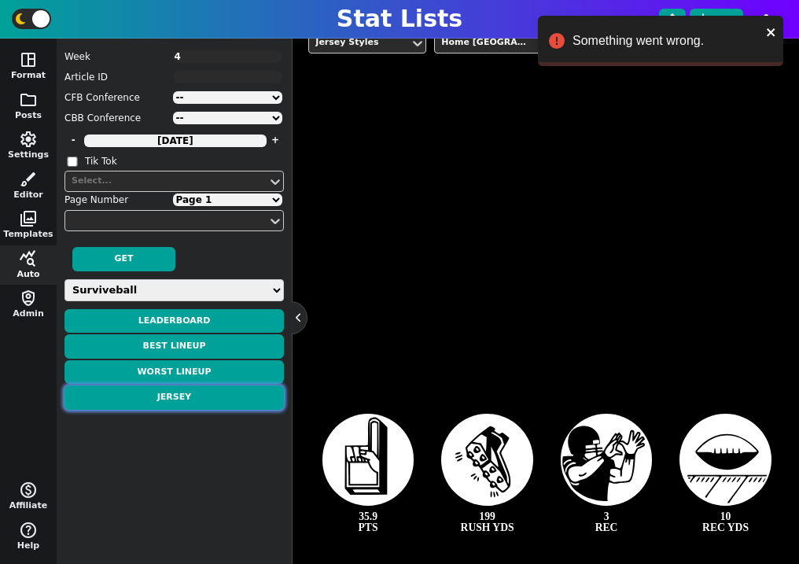
type textarea "[PERSON_NAME]"
type textarea "22"
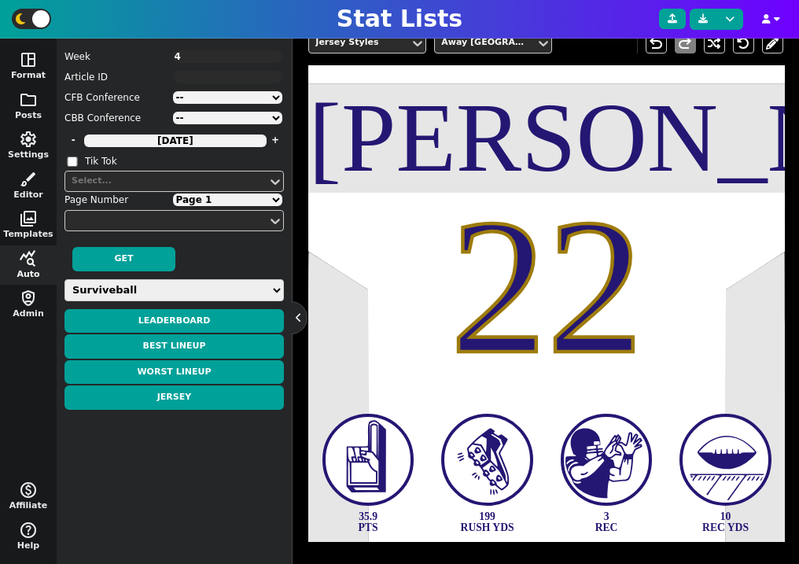
click at [214, 57] on textarea "4" at bounding box center [228, 56] width 110 height 13
type textarea "5"
click at [200, 397] on button "Jersey" at bounding box center [173, 397] width 219 height 24
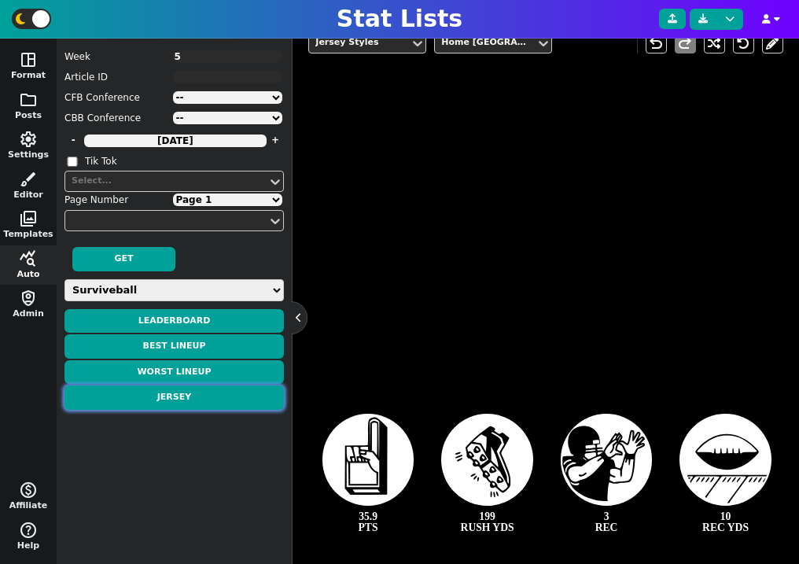
type textarea "Chase"
type textarea "1"
type textarea "41.3 PTS"
type textarea "193 REC YDS"
type textarea "2 REC TD"
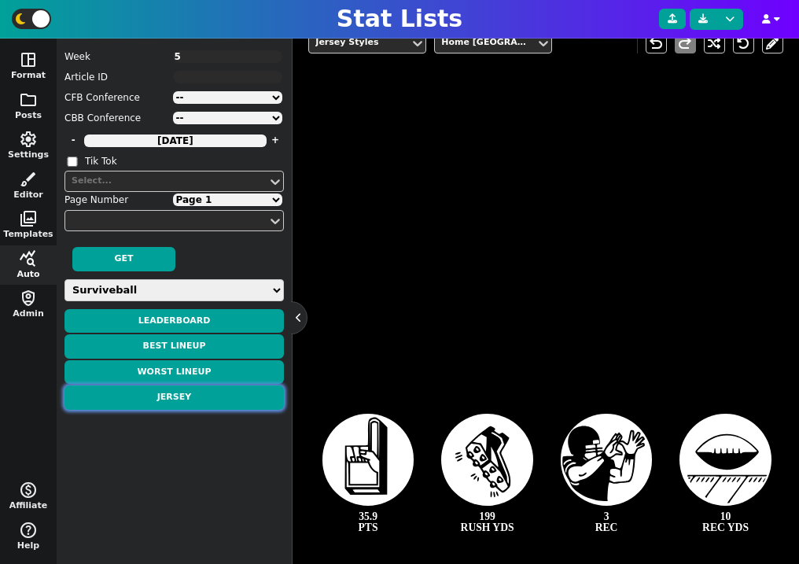
type textarea "10 REC"
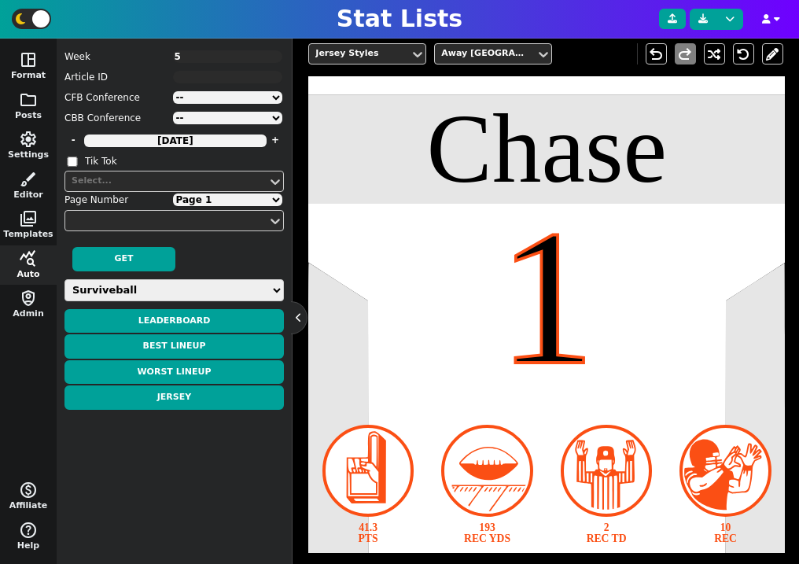
scroll to position [299, 0]
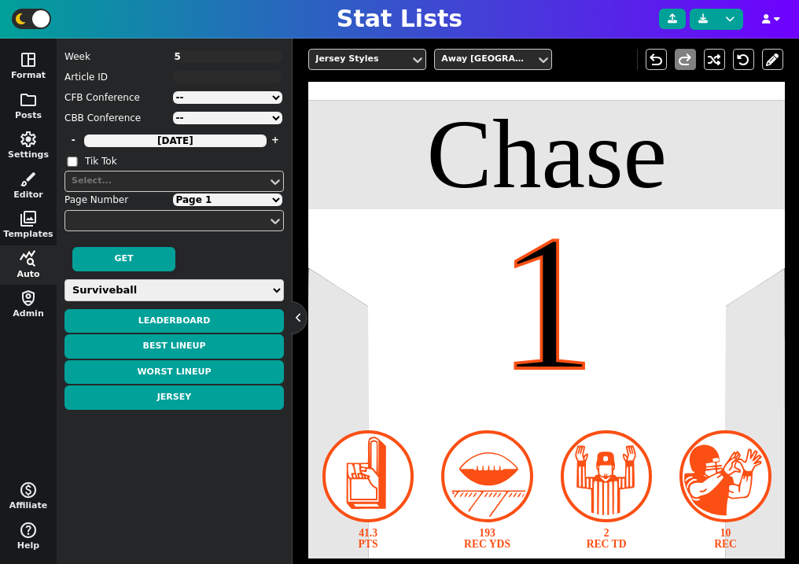
click at [198, 57] on textarea "5" at bounding box center [228, 56] width 110 height 13
type textarea "6"
click at [203, 405] on button "Jersey" at bounding box center [173, 397] width 219 height 24
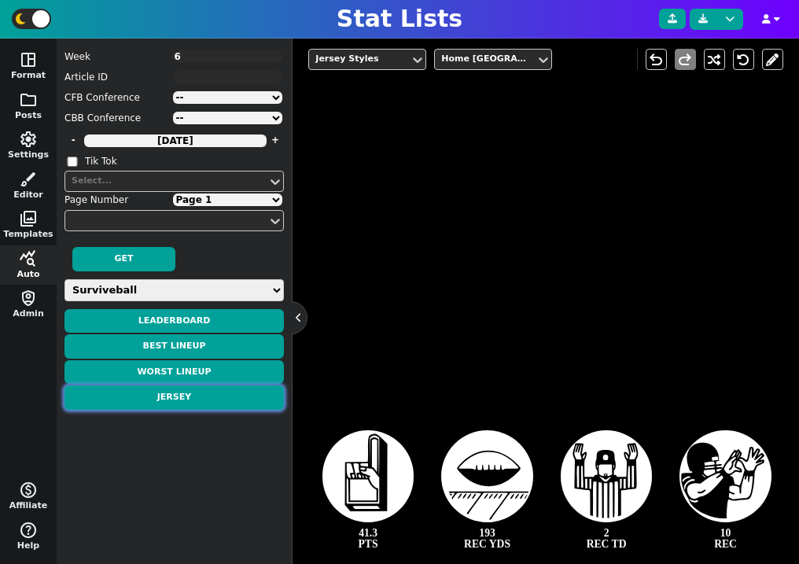
type textarea "[PERSON_NAME]"
type textarea "14"
type textarea "35.5 PTS"
type textarea "11 REC"
type textarea "125 REC YDS"
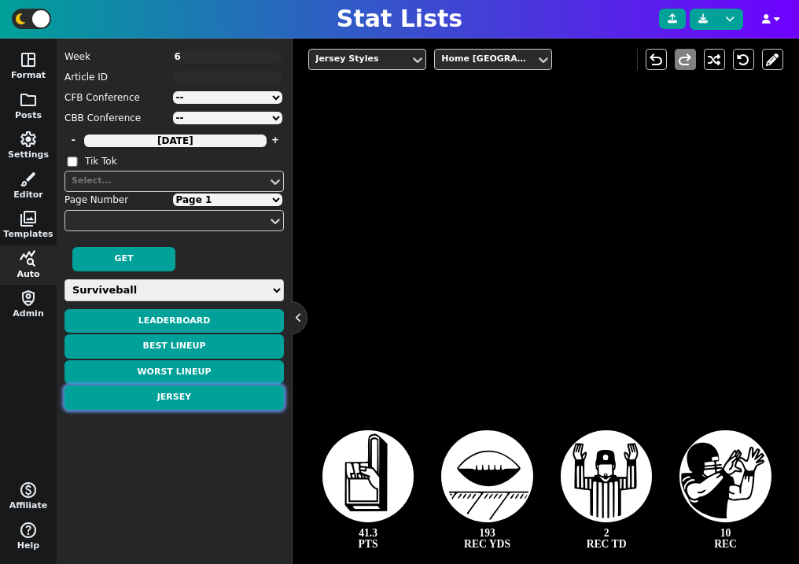
type textarea "2 REC TD"
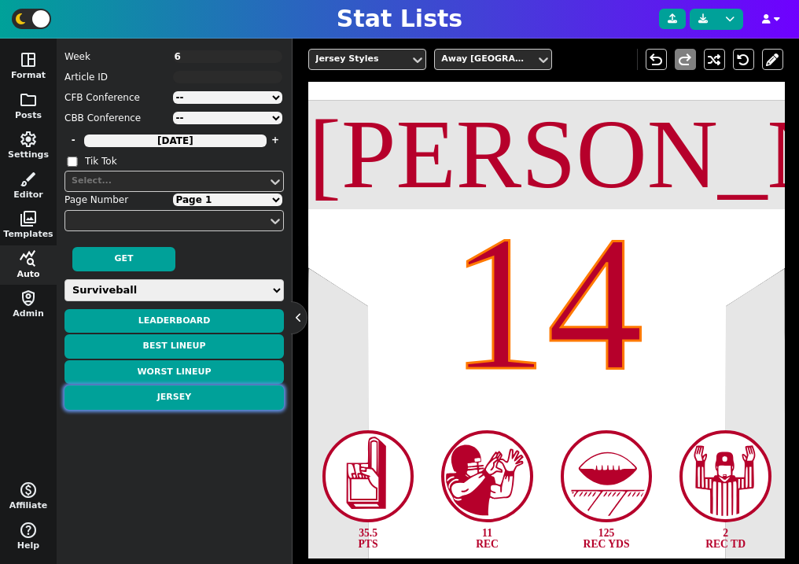
click at [189, 399] on button "Jersey" at bounding box center [173, 397] width 219 height 24
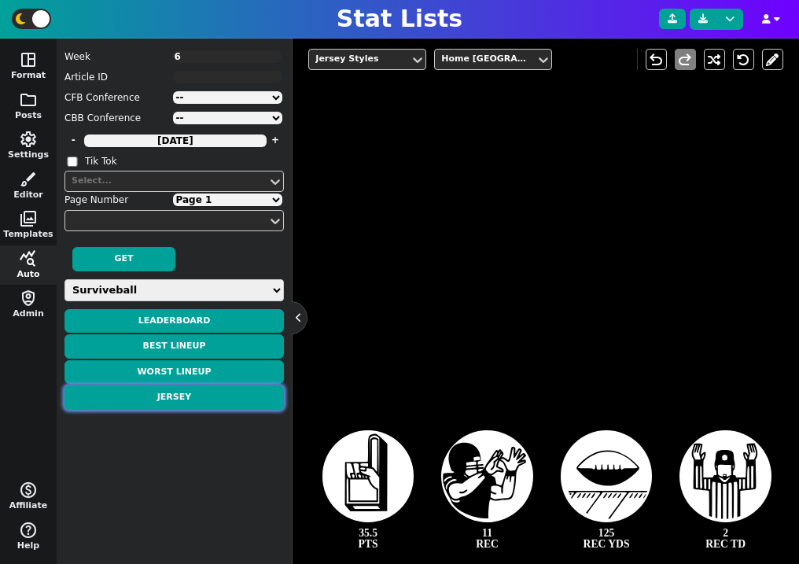
type textarea "[PERSON_NAME]"
type textarea "14"
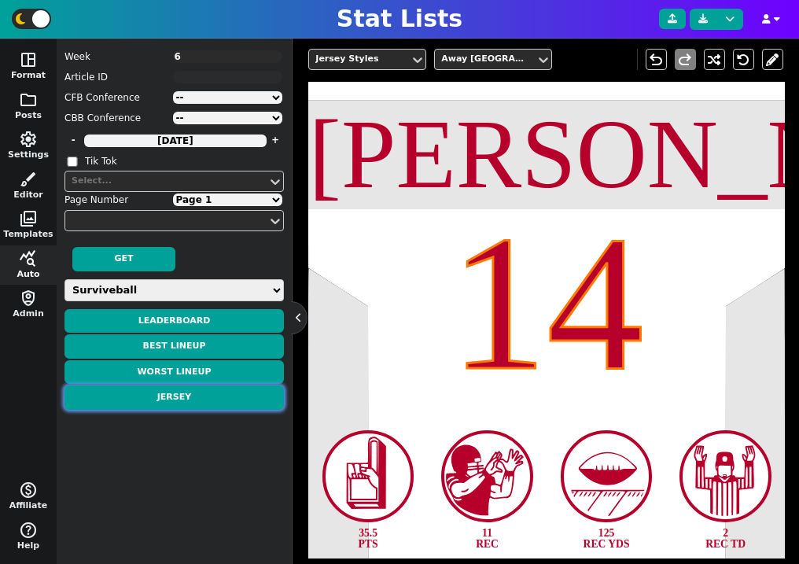
click at [234, 399] on button "Jersey" at bounding box center [173, 397] width 219 height 24
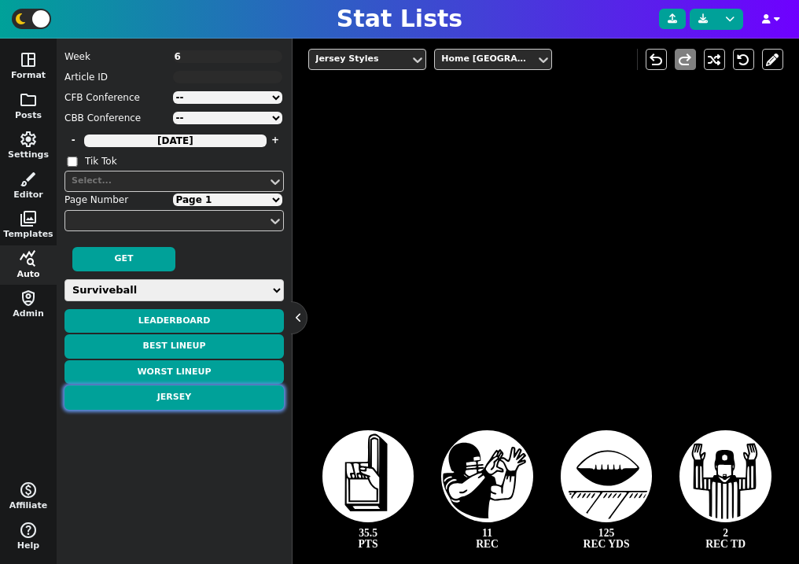
type textarea "[PERSON_NAME]"
type textarea "14"
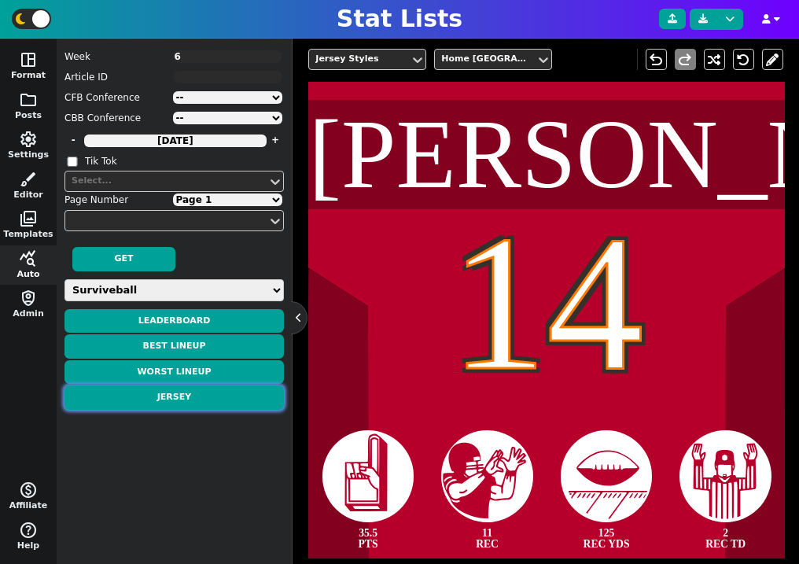
scroll to position [321, 0]
